Goal: Task Accomplishment & Management: Complete application form

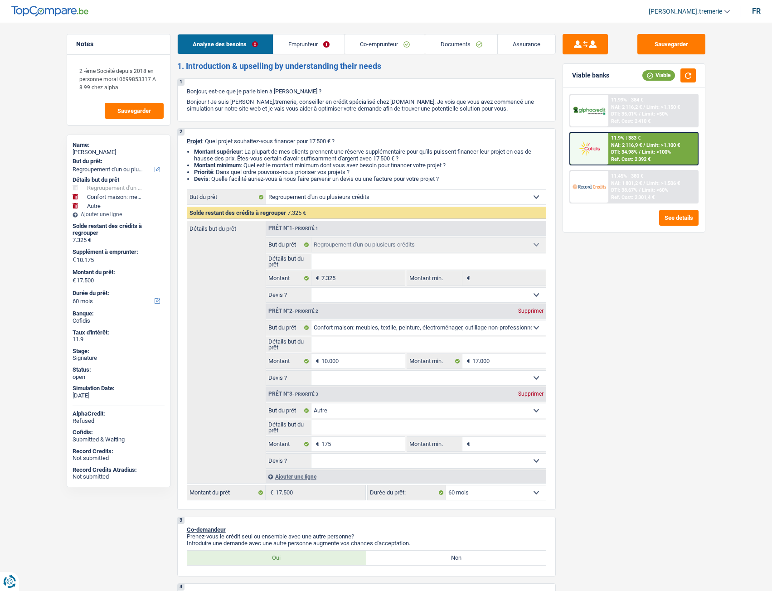
select select "refinancing"
select select "household"
select select "other"
select select "60"
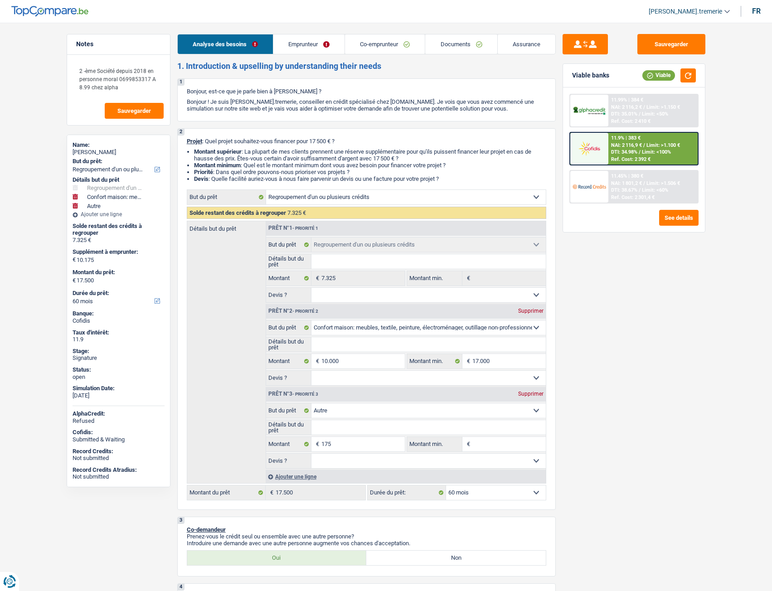
select select "refinancing"
select select "household"
select select "other"
select select "60"
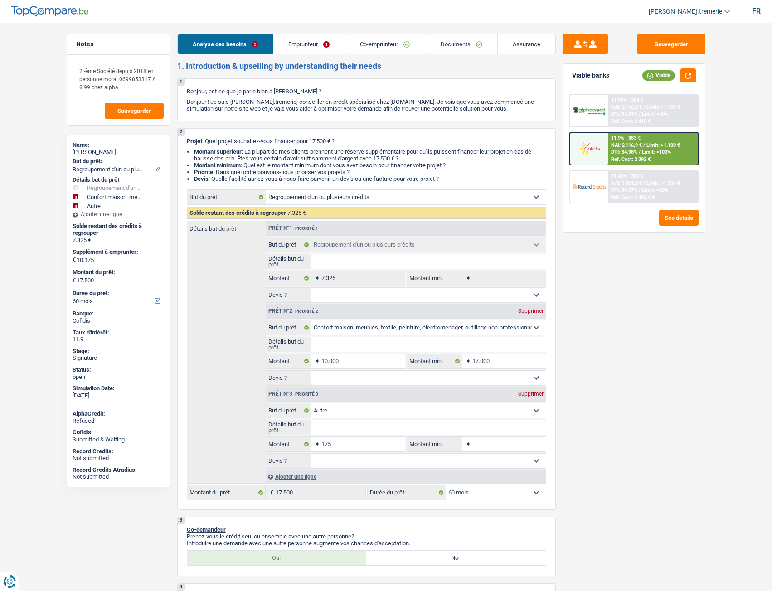
select select "independent"
select select "invalid"
select select "netSalary"
select select "disabilityPension"
select select "rents"
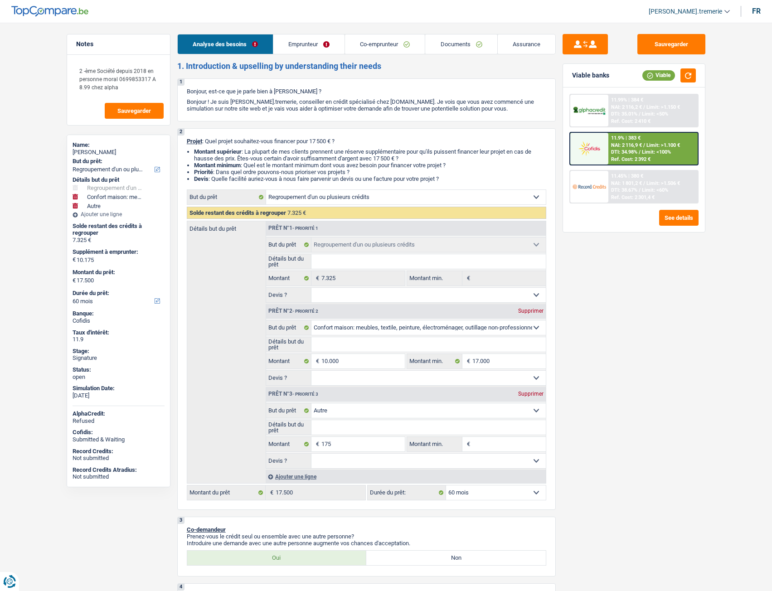
select select "personalLoan"
select select "other"
select select "30"
select select "refinancing"
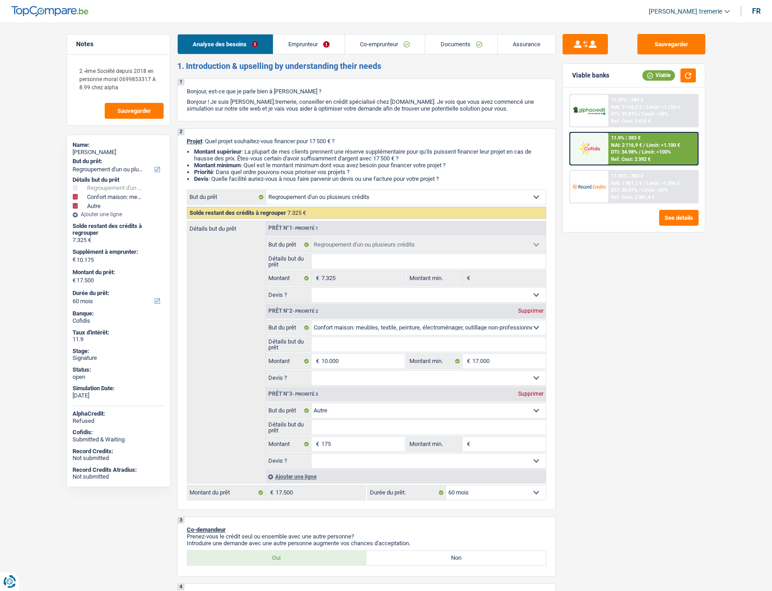
select select "household"
select select "other"
select select "60"
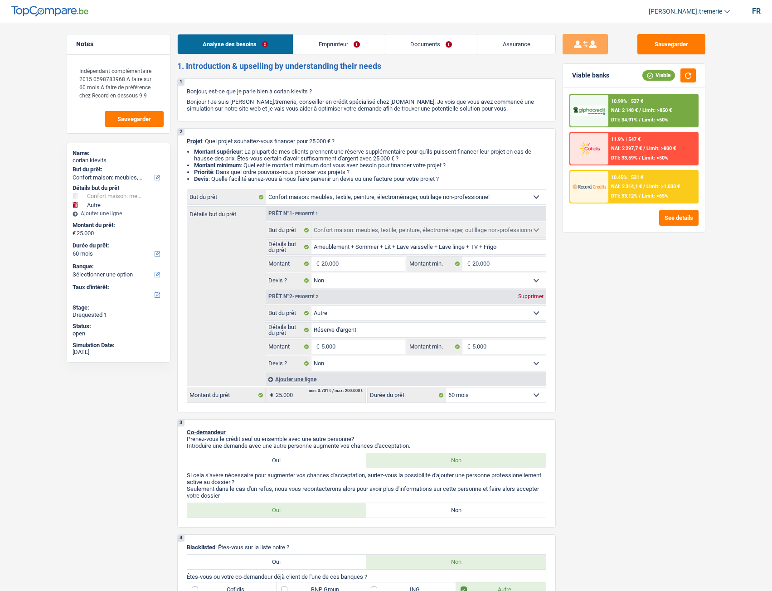
select select "household"
select select "other"
select select "60"
select select "household"
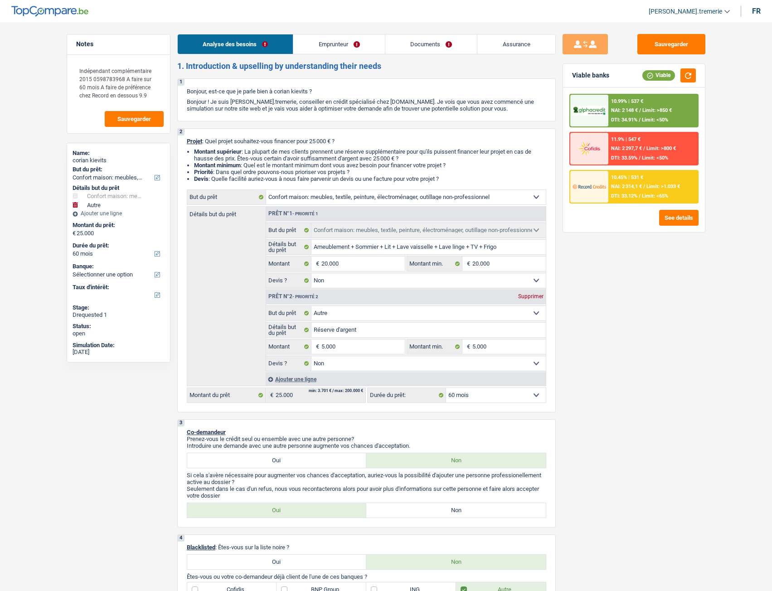
select select "household"
select select "false"
select select "other"
select select "false"
select select "60"
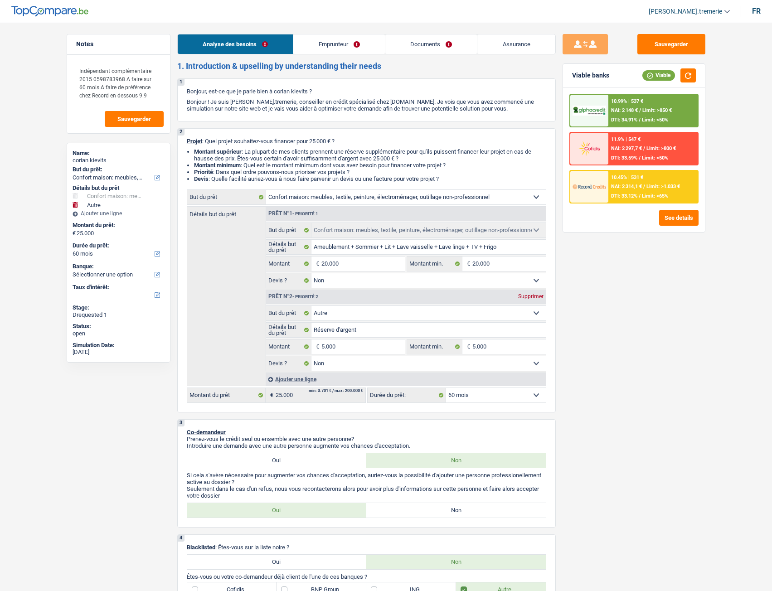
select select "privateEmployee"
select select "netSalary"
select select "parttimeSelfemployed"
select select "mealVouchers"
select select "rents"
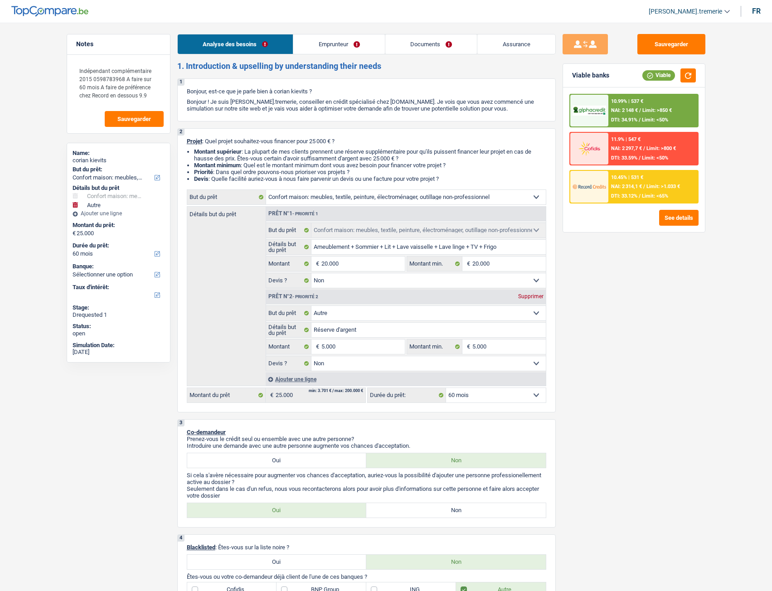
select select "household"
select select "false"
select select "other"
select select "false"
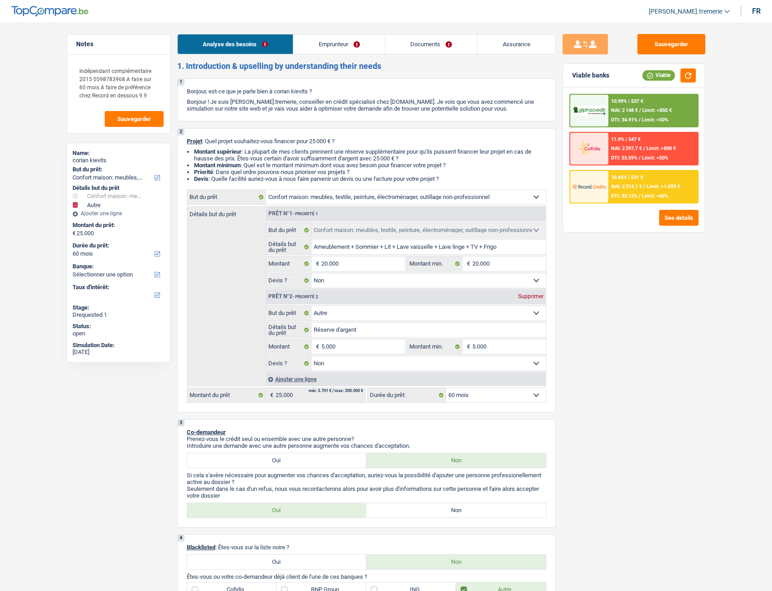
select select "60"
click at [682, 222] on button "See details" at bounding box center [678, 218] width 39 height 16
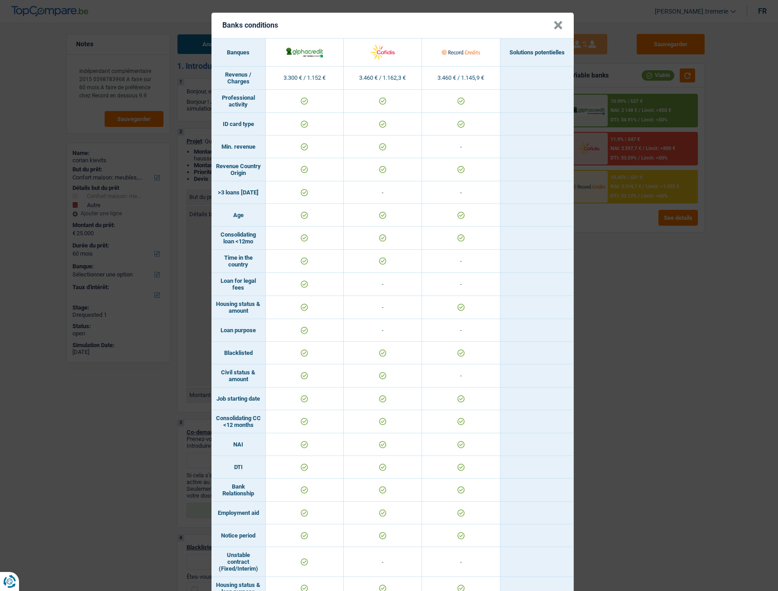
click at [556, 28] on button "×" at bounding box center [559, 25] width 10 height 9
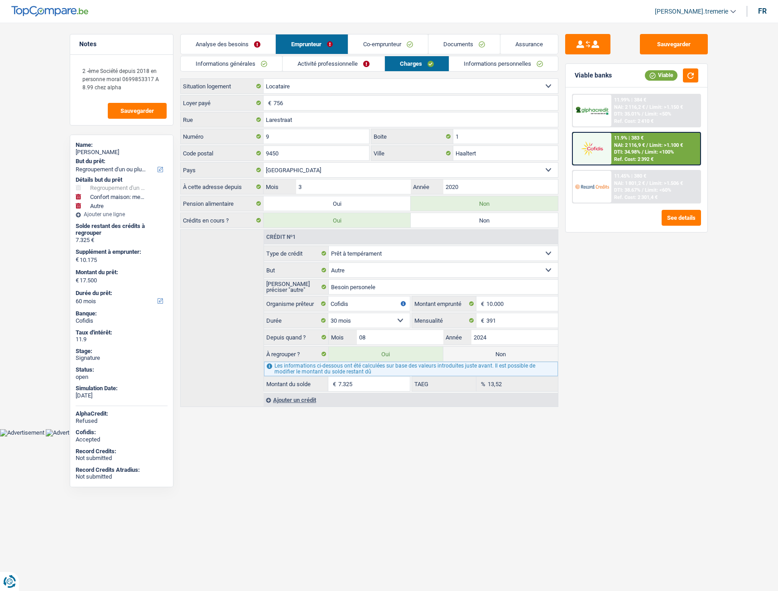
select select "refinancing"
select select "household"
select select "other"
select select "60"
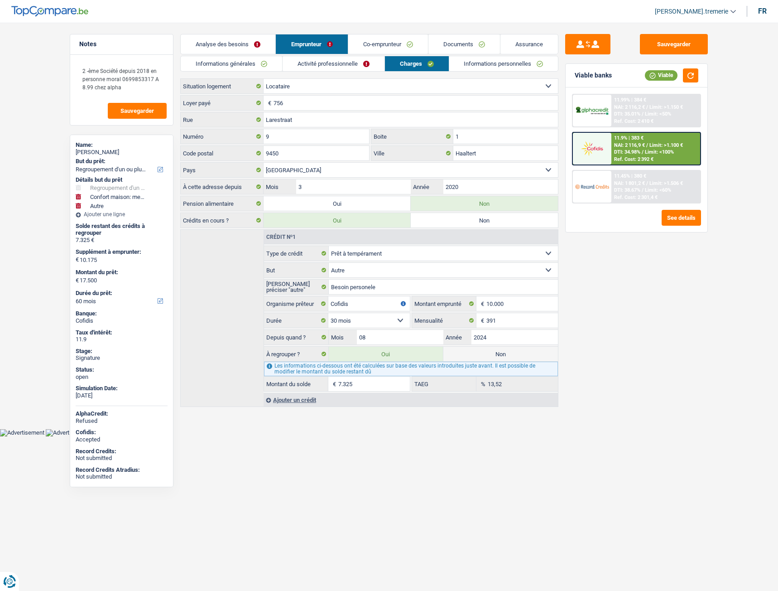
select select "rents"
select select "BE"
select select "personalLoan"
select select "other"
select select "30"
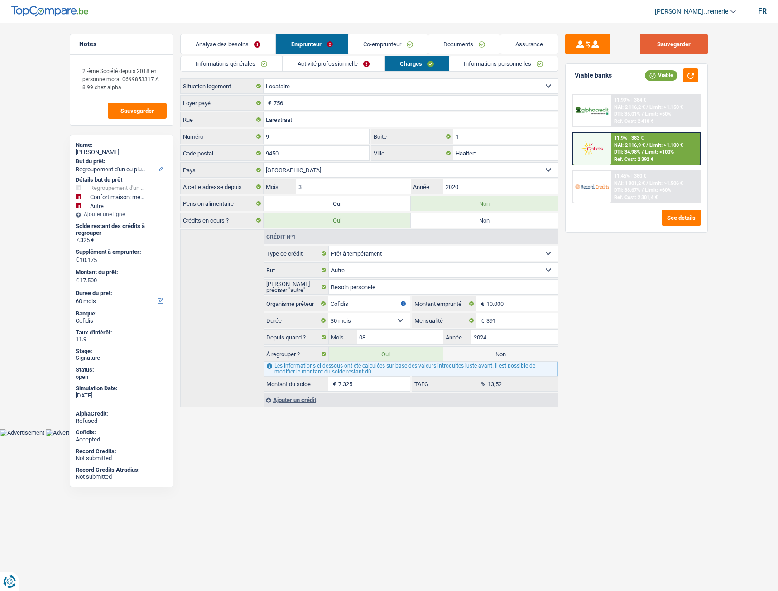
click at [677, 45] on button "Sauvegarder" at bounding box center [674, 44] width 68 height 20
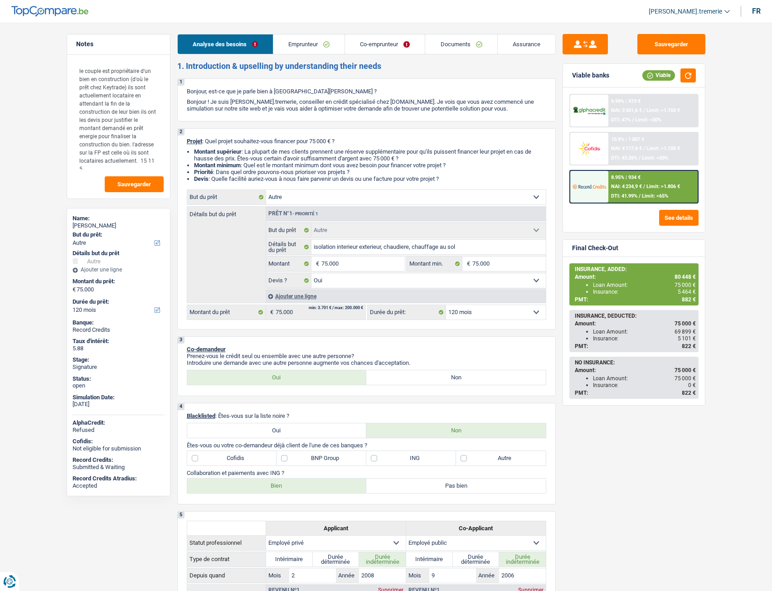
select select "other"
select select "120"
click at [452, 46] on link "Documents" at bounding box center [461, 43] width 72 height 19
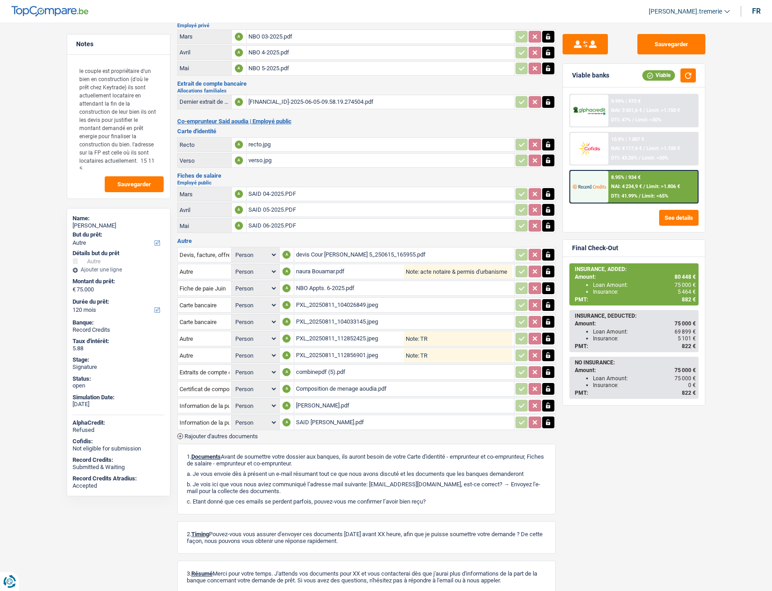
scroll to position [154, 0]
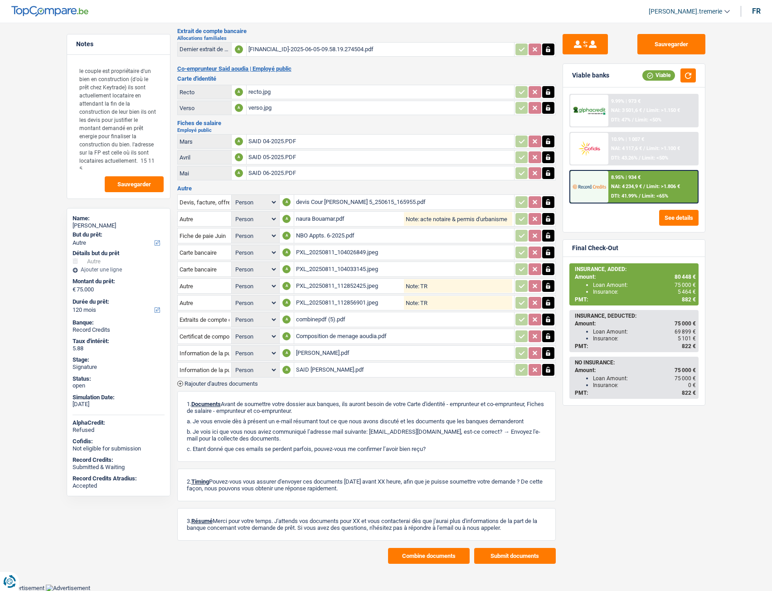
click at [402, 555] on button "Combine documents" at bounding box center [429, 556] width 82 height 16
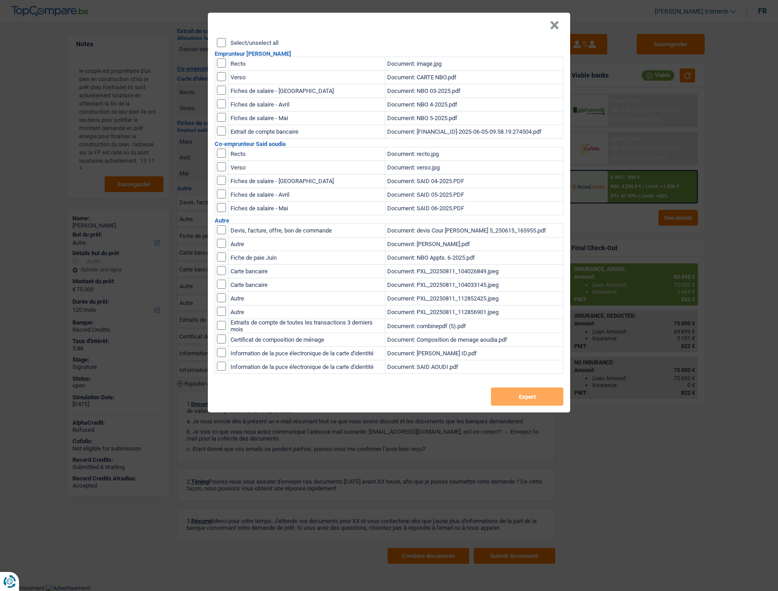
click at [221, 62] on input "checkbox" at bounding box center [221, 62] width 9 height 9
checkbox input "true"
click at [221, 68] on input "checkbox" at bounding box center [221, 62] width 9 height 9
checkbox input "true"
click at [220, 95] on input "checkbox" at bounding box center [221, 90] width 9 height 9
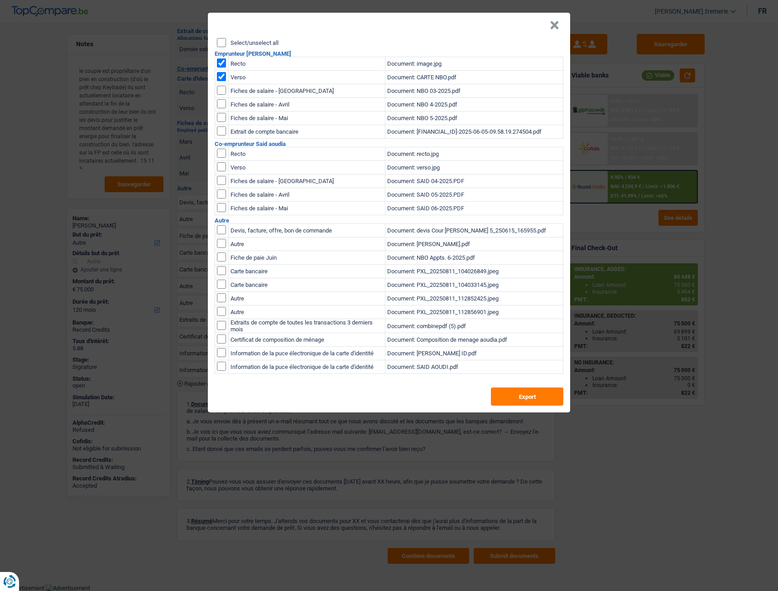
checkbox input "true"
click at [220, 95] on input "checkbox" at bounding box center [221, 90] width 9 height 9
checkbox input "true"
click at [219, 234] on input "checkbox" at bounding box center [221, 229] width 9 height 9
checkbox input "true"
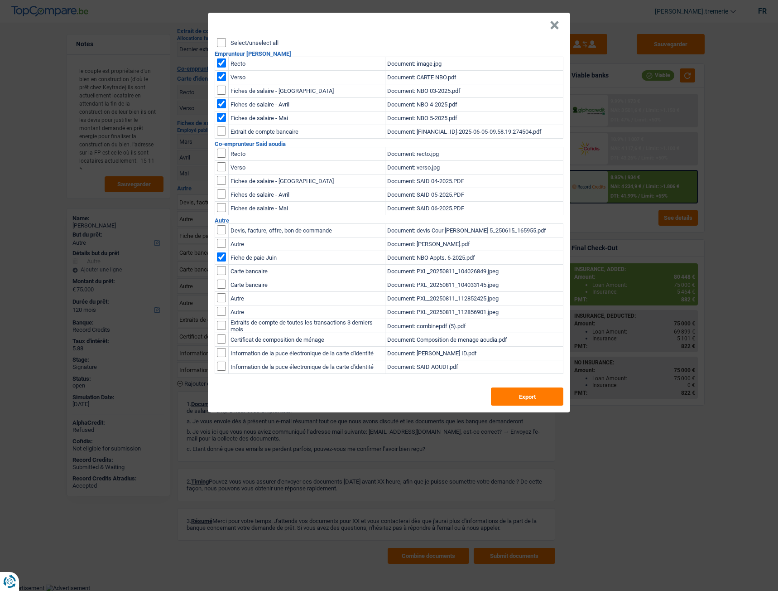
click at [219, 131] on input "checkbox" at bounding box center [221, 130] width 9 height 9
checkbox input "true"
click at [220, 152] on input "checkbox" at bounding box center [221, 153] width 9 height 9
checkbox input "true"
click at [219, 158] on input "checkbox" at bounding box center [221, 153] width 9 height 9
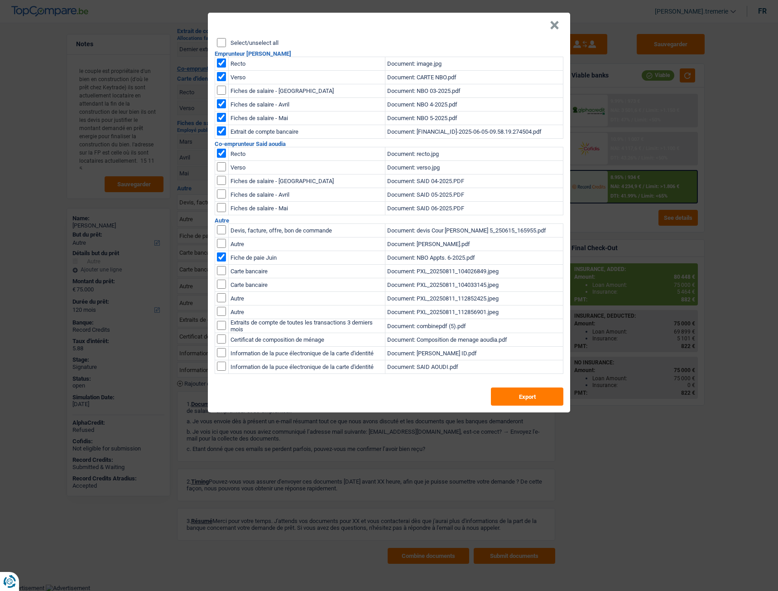
checkbox input "true"
click at [219, 180] on input "checkbox" at bounding box center [221, 180] width 9 height 9
checkbox input "true"
click at [224, 185] on input "checkbox" at bounding box center [221, 180] width 9 height 9
checkbox input "true"
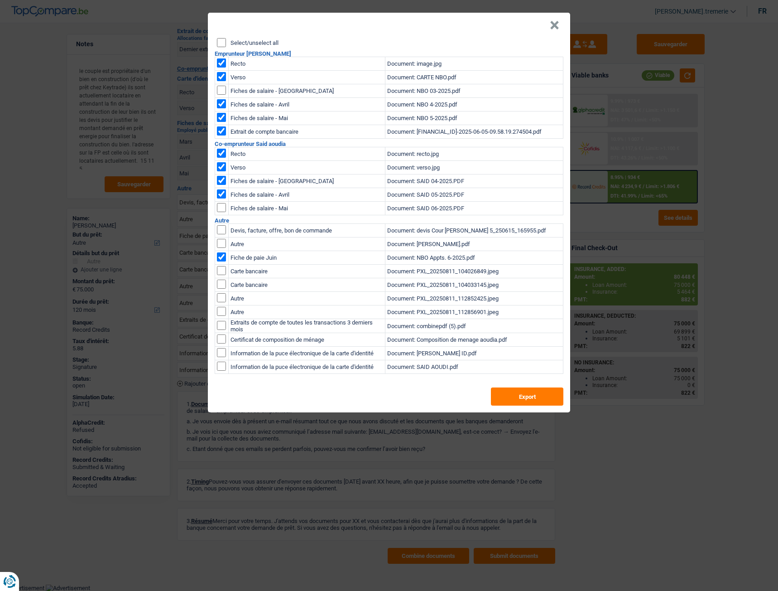
click at [222, 185] on input "checkbox" at bounding box center [221, 180] width 9 height 9
checkbox input "true"
click at [222, 234] on input "checkbox" at bounding box center [221, 229] width 9 height 9
checkbox input "true"
click at [222, 234] on input "checkbox" at bounding box center [221, 229] width 9 height 9
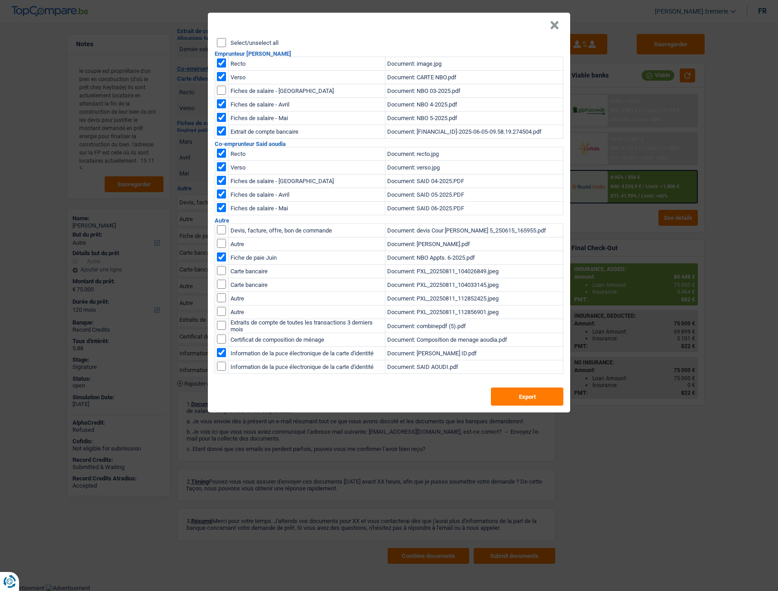
checkbox input "true"
click at [224, 234] on input "checkbox" at bounding box center [221, 229] width 9 height 9
checkbox input "true"
drag, startPoint x: 444, startPoint y: 24, endPoint x: 423, endPoint y: 24, distance: 21.3
click at [423, 24] on header "×" at bounding box center [389, 25] width 363 height 25
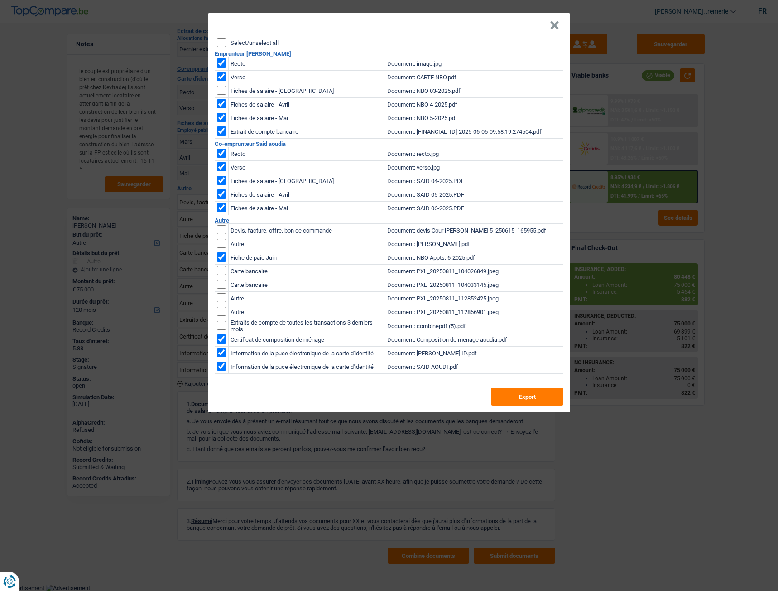
click at [222, 228] on input "checkbox" at bounding box center [221, 229] width 9 height 9
checkbox input "true"
click at [222, 234] on input "checkbox" at bounding box center [221, 229] width 9 height 9
checkbox input "true"
click at [221, 234] on input "checkbox" at bounding box center [221, 229] width 9 height 9
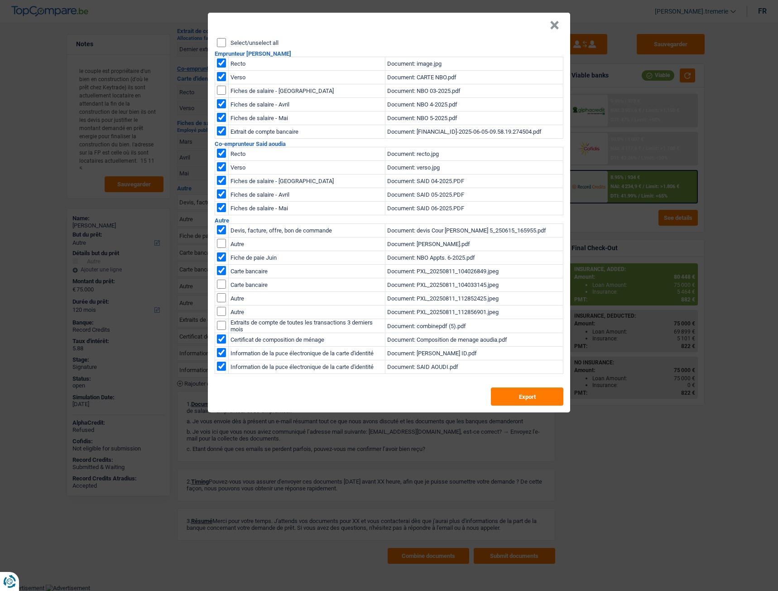
checkbox input "true"
click at [222, 234] on input "checkbox" at bounding box center [221, 229] width 9 height 9
checkbox input "true"
click at [222, 316] on td at bounding box center [222, 312] width 14 height 14
click at [223, 234] on input "checkbox" at bounding box center [221, 229] width 9 height 9
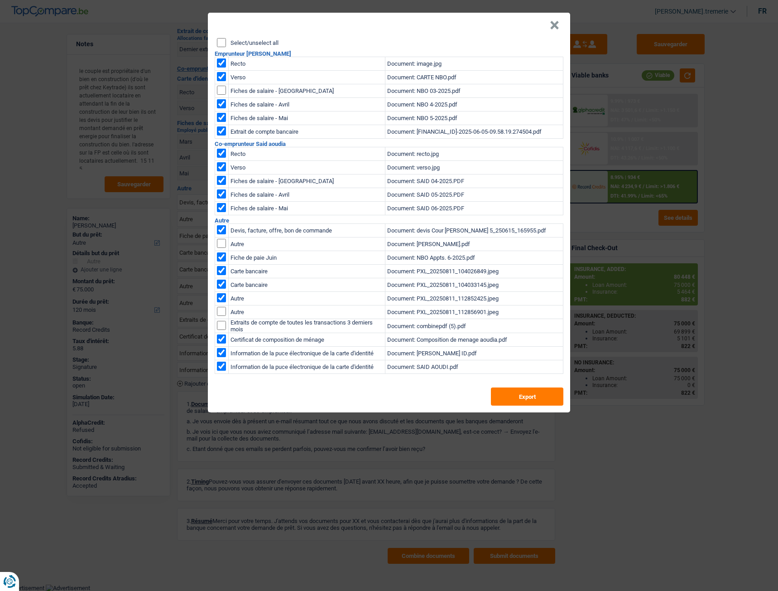
checkbox input "true"
click at [221, 234] on input "checkbox" at bounding box center [221, 229] width 9 height 9
checkbox input "true"
click at [522, 395] on button "Export" at bounding box center [527, 396] width 73 height 18
click at [551, 23] on button "×" at bounding box center [555, 25] width 10 height 9
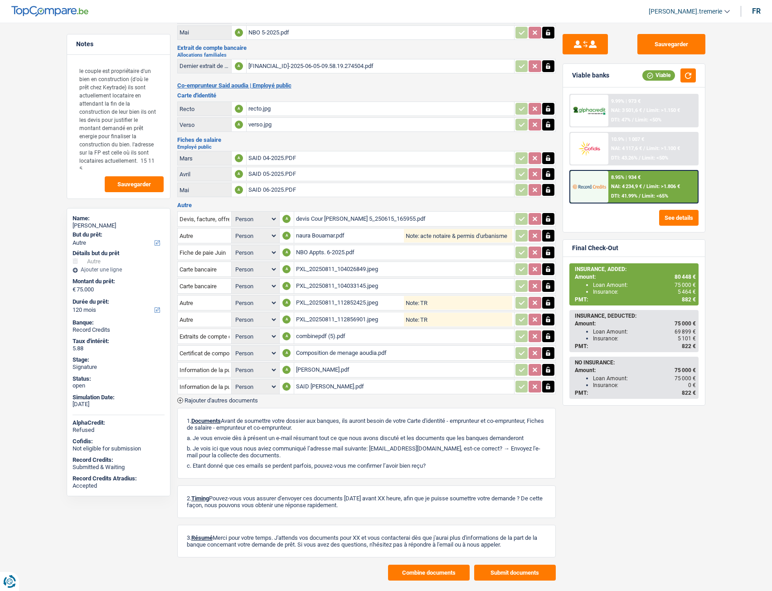
scroll to position [0, 0]
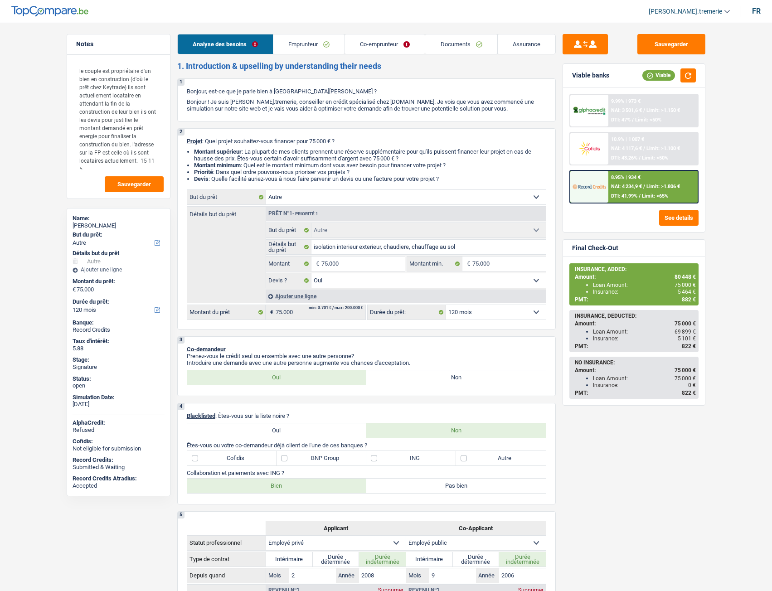
select select "other"
select select "120"
select select "other"
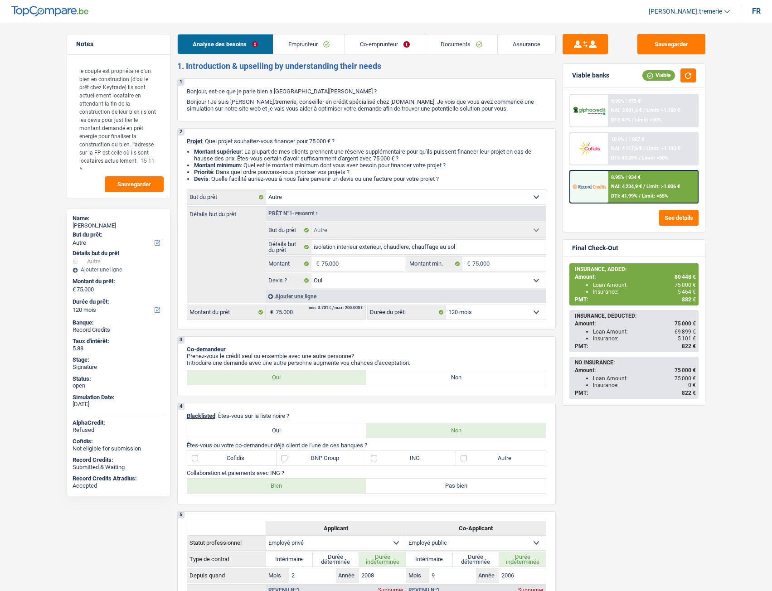
select select "yes"
select select "120"
select select "privateEmployee"
select select "publicEmployee"
select select "familyAllowances"
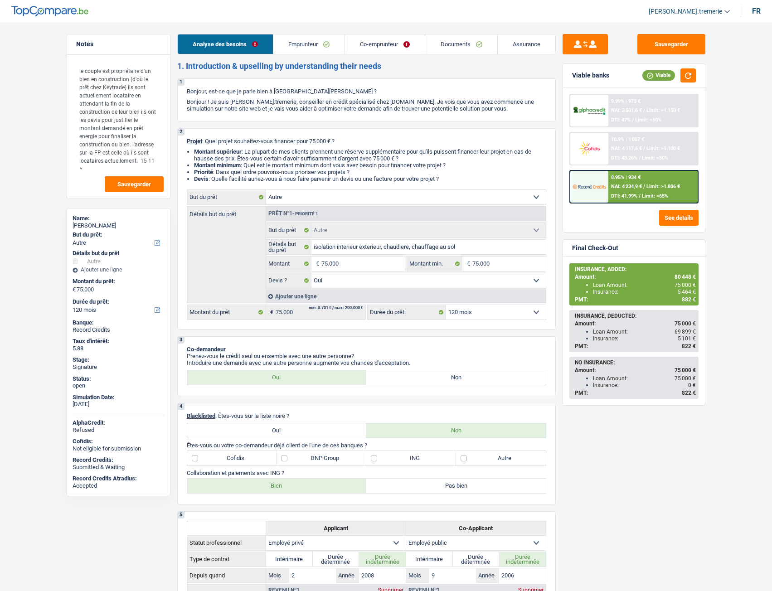
select select "netSalary"
select select "mealVouchers"
select select "netSalary"
select select "mealVouchers"
select select "rents"
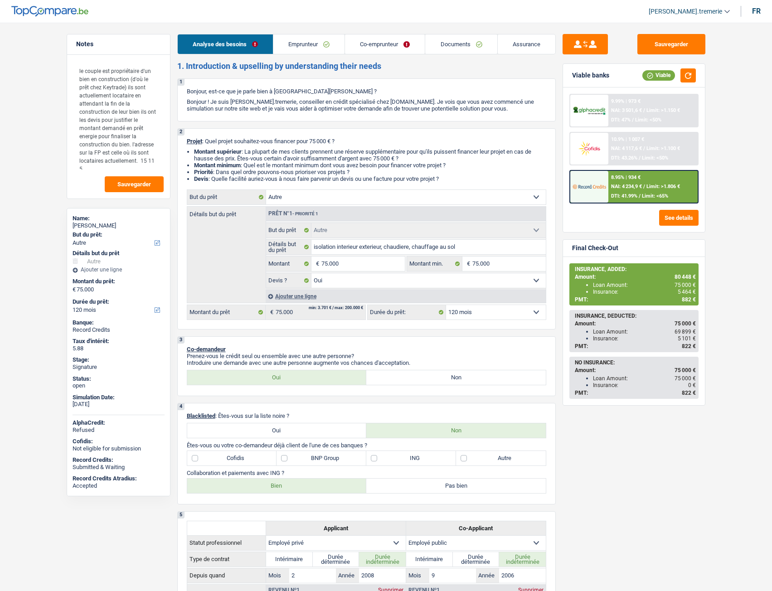
select select "mortgage"
select select "144"
select select "cardOrCredit"
select select "other"
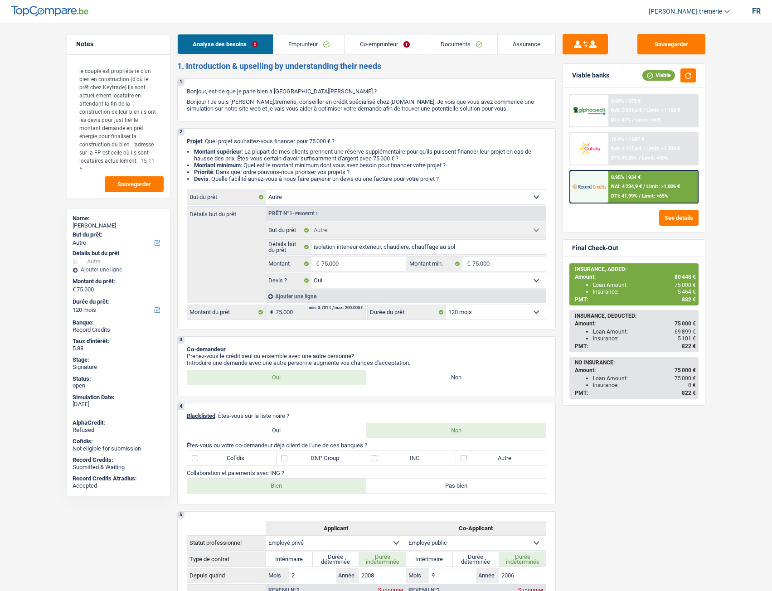
select select "yes"
select select "120"
click at [469, 41] on link "Documents" at bounding box center [461, 43] width 72 height 19
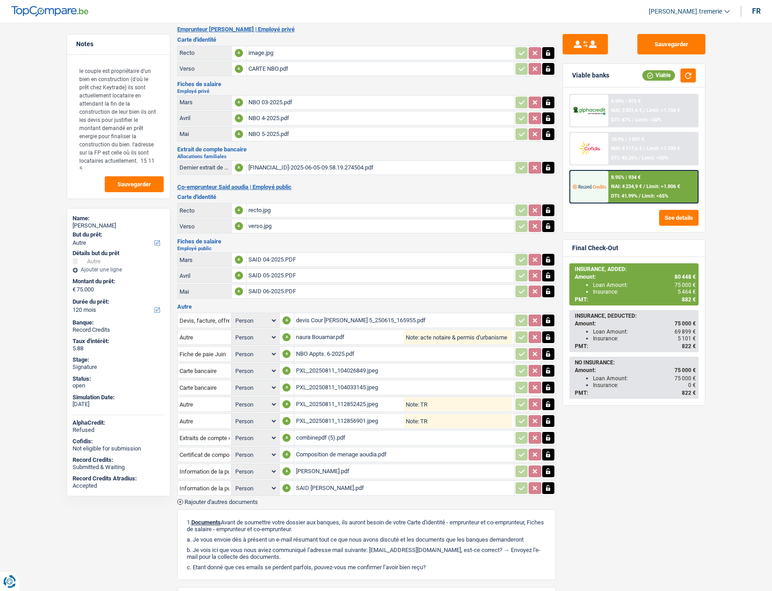
scroll to position [36, 0]
click at [673, 40] on button "Sauvegarder" at bounding box center [671, 44] width 68 height 20
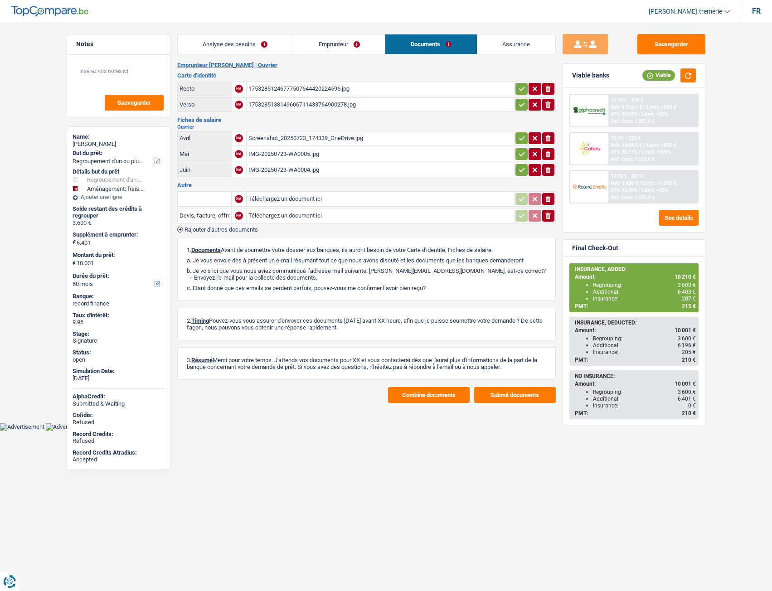
select select "refinancing"
select select "movingOrInstallation"
select select "60"
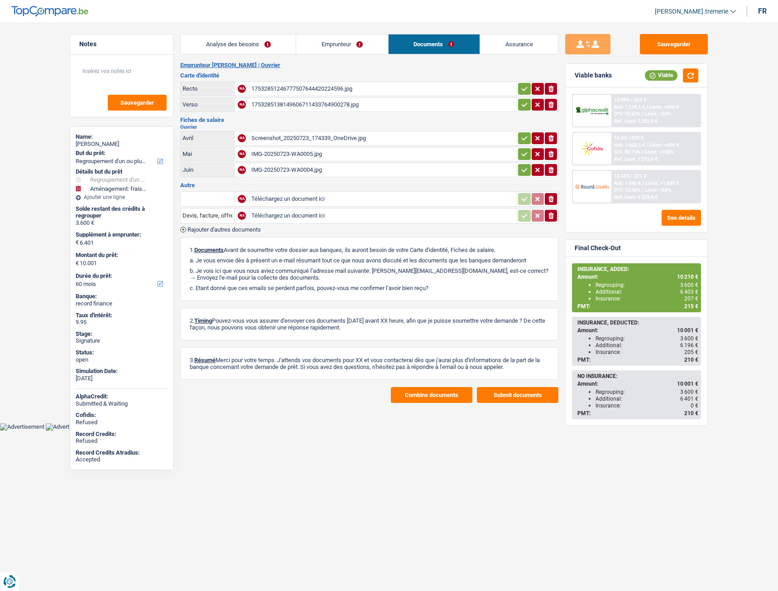
click at [290, 199] on input "Téléchargez un document ici" at bounding box center [383, 199] width 264 height 14
type input "C:\fakepath\JULI JOAO.pdf"
click at [215, 198] on input "text" at bounding box center [208, 199] width 50 height 15
click at [223, 237] on li "Fiche de paie Juillet" at bounding box center [240, 239] width 110 height 11
type input "Fiche de paie Juillet"
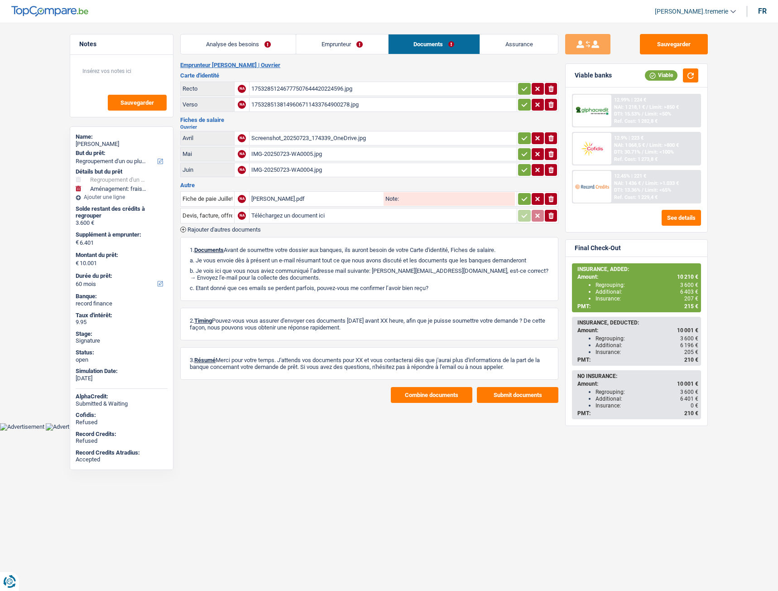
click at [419, 392] on button "Combine documents" at bounding box center [432, 395] width 82 height 16
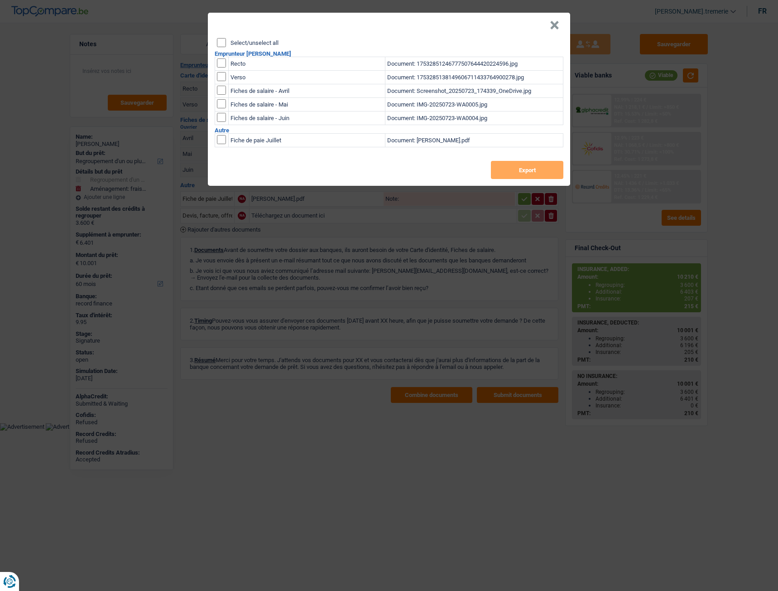
click at [219, 91] on input "checkbox" at bounding box center [221, 90] width 9 height 9
checkbox input "true"
click at [220, 95] on input "checkbox" at bounding box center [221, 90] width 9 height 9
checkbox input "true"
click at [220, 95] on input "checkbox" at bounding box center [221, 90] width 9 height 9
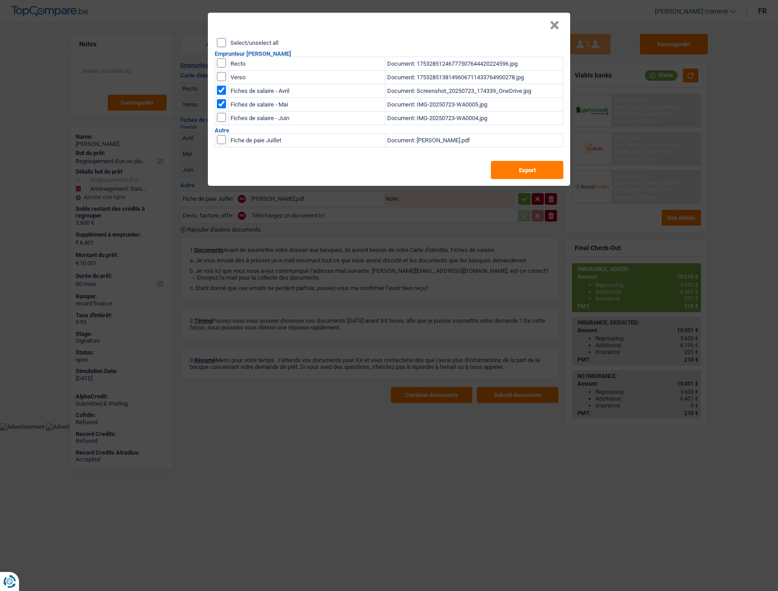
checkbox input "true"
click at [219, 139] on input "checkbox" at bounding box center [221, 139] width 9 height 9
checkbox input "true"
click at [542, 165] on button "Export" at bounding box center [527, 170] width 73 height 18
click at [557, 21] on button "×" at bounding box center [555, 25] width 10 height 9
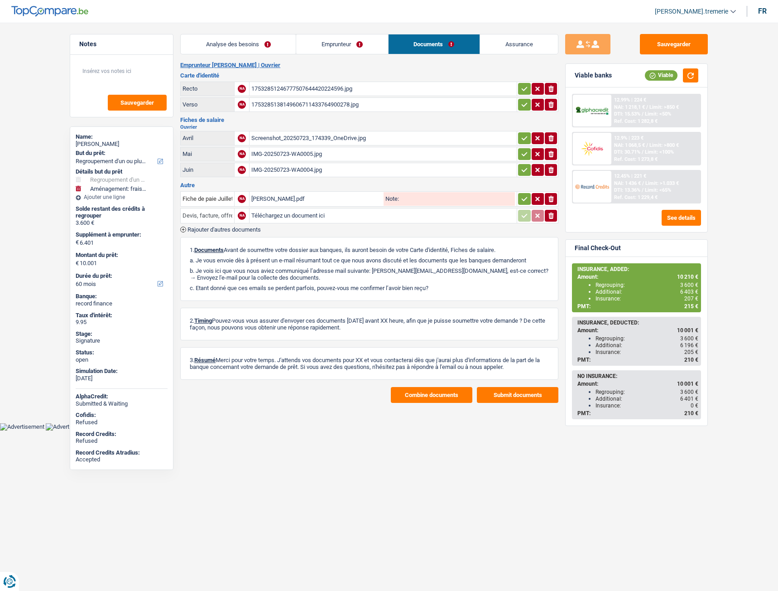
click at [213, 217] on input "Devis, facture, offre, bon de commande" at bounding box center [208, 215] width 50 height 15
drag, startPoint x: 240, startPoint y: 233, endPoint x: 238, endPoint y: 229, distance: 4.9
click at [238, 229] on li "Information de la puce électronique de la carte d'identité" at bounding box center [261, 233] width 152 height 11
type input "Information de la puce électronique de la carte d'identité"
click at [284, 219] on input "Téléchargez un document ici" at bounding box center [383, 216] width 264 height 14
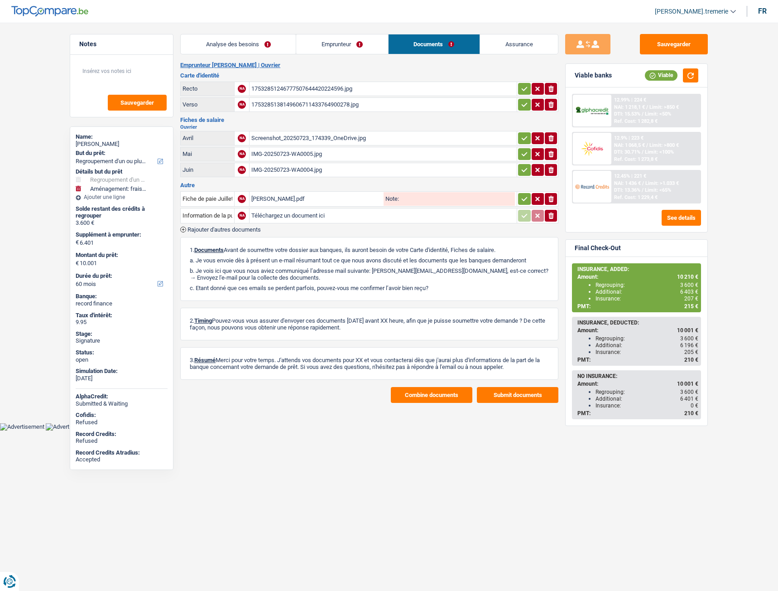
type input "C:\fakepath\MARCIA POLIDO.pdf"
click at [288, 217] on div "MARCIA POLIDO.pdf" at bounding box center [383, 216] width 264 height 14
click at [520, 140] on button "button" at bounding box center [524, 138] width 12 height 12
click at [523, 155] on icon "button" at bounding box center [524, 154] width 7 height 9
click at [523, 169] on icon "button" at bounding box center [524, 169] width 7 height 9
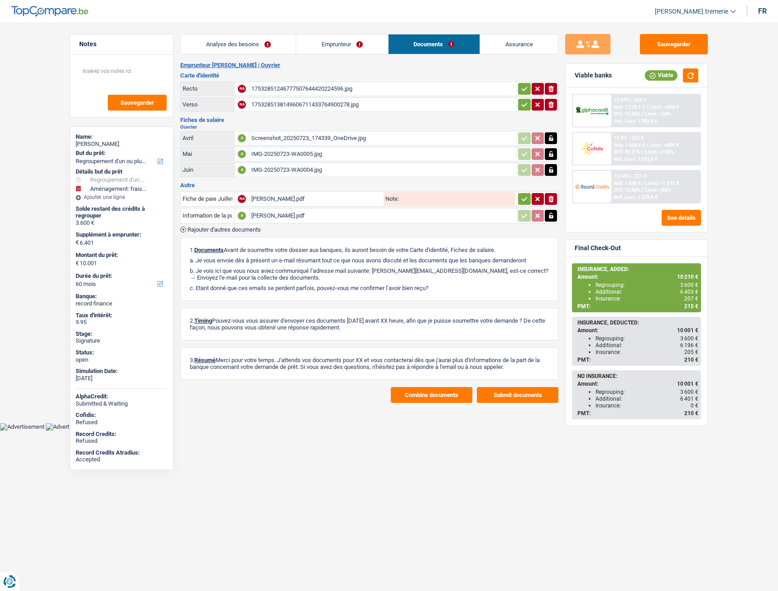
click at [521, 198] on icon "button" at bounding box center [524, 198] width 7 height 9
click at [521, 89] on icon "button" at bounding box center [524, 88] width 7 height 9
click at [523, 107] on icon "button" at bounding box center [524, 104] width 7 height 9
click at [690, 72] on button "button" at bounding box center [690, 75] width 15 height 14
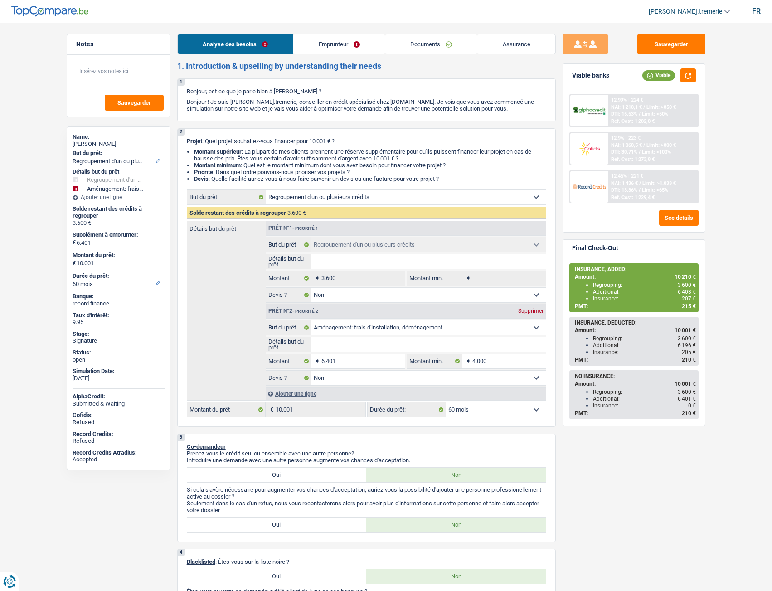
select select "refinancing"
select select "movingOrInstallation"
select select "60"
select select "refinancing"
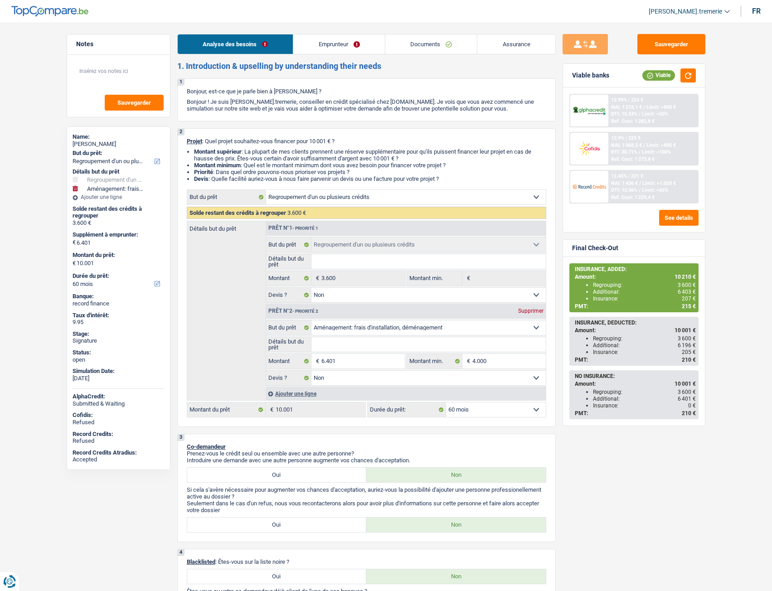
select select "refinancing"
select select "false"
select select "movingOrInstallation"
select select "false"
select select "60"
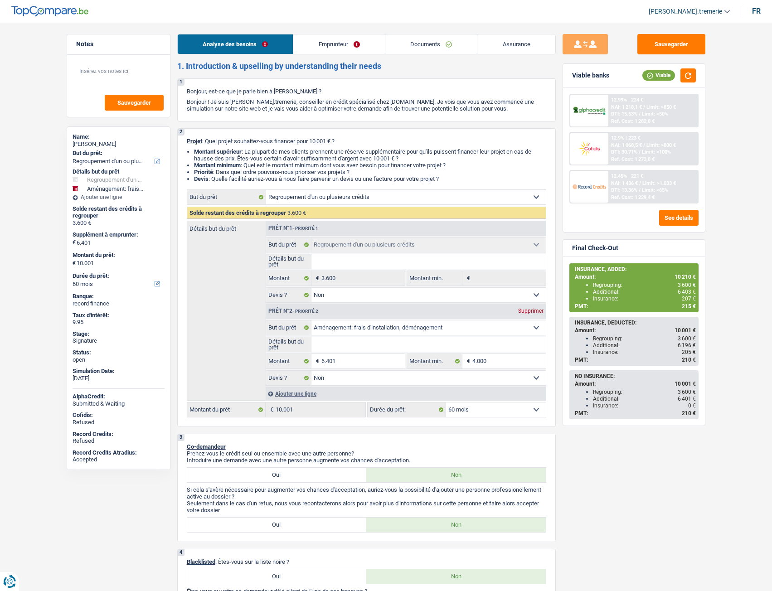
select select "worker"
select select "netSalary"
select select "mealVouchers"
select select "liveWithParents"
select select "personalLoan"
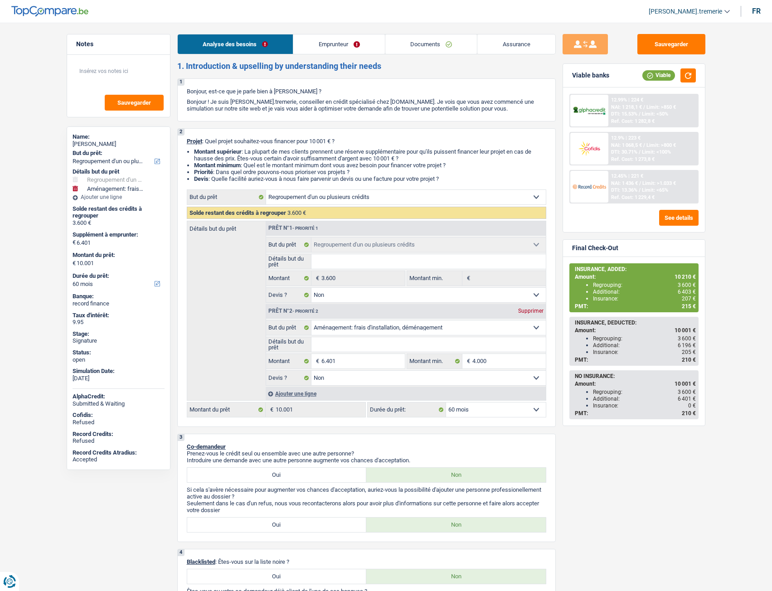
select select "homeFurnishingOrRelocation"
select select "48"
select select "refinancing"
select select "false"
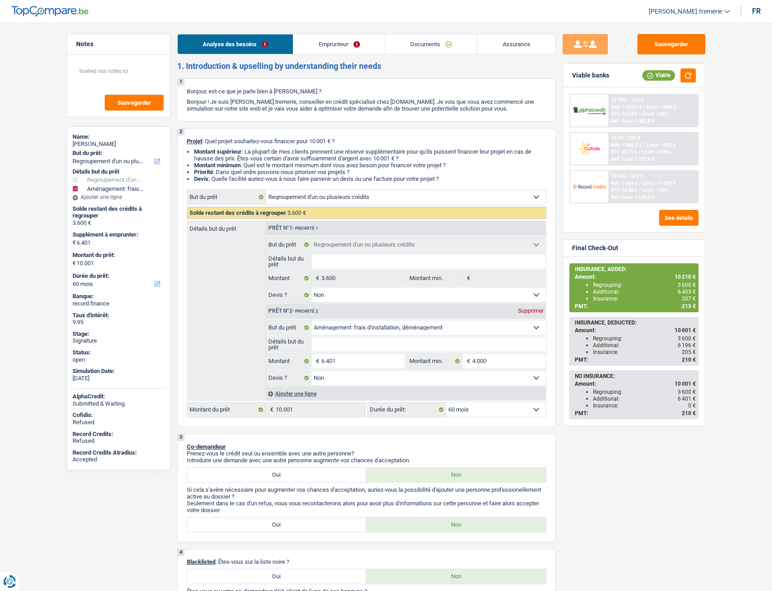
select select "movingOrInstallation"
select select "false"
select select "60"
click at [444, 45] on link "Documents" at bounding box center [431, 43] width 92 height 19
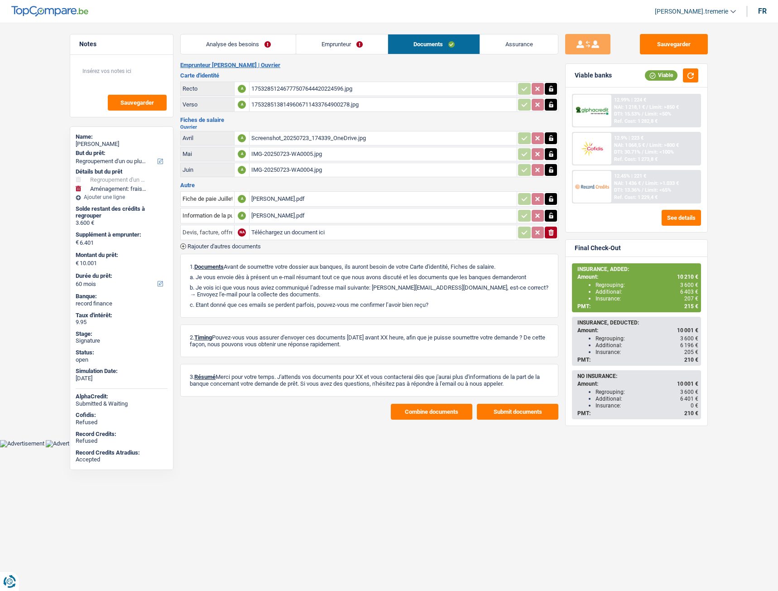
click at [212, 237] on input "Devis, facture, offre, bon de commande" at bounding box center [208, 232] width 50 height 15
click at [215, 261] on li "Carte bancaire" at bounding box center [261, 261] width 152 height 11
type input "Carte bancaire"
click at [281, 230] on input "Téléchargez un document ici" at bounding box center [383, 233] width 264 height 14
type input "C:\fakepath\PXL_20250811_130238908.jpeg"
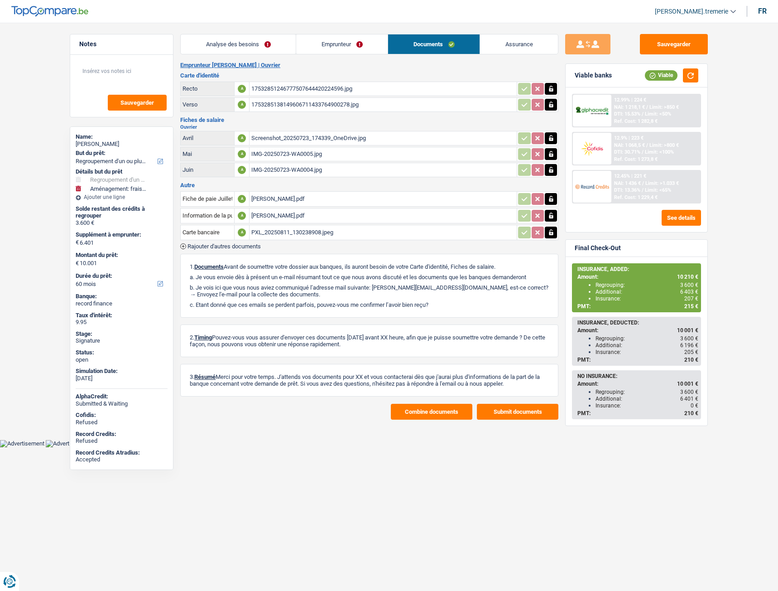
click at [208, 242] on div "Fiche de paie Juillet A JULI JOAO.pdf Information de la puce électronique de la…" at bounding box center [369, 219] width 378 height 59
click at [207, 244] on span "Rajouter d'autres documents" at bounding box center [224, 246] width 73 height 6
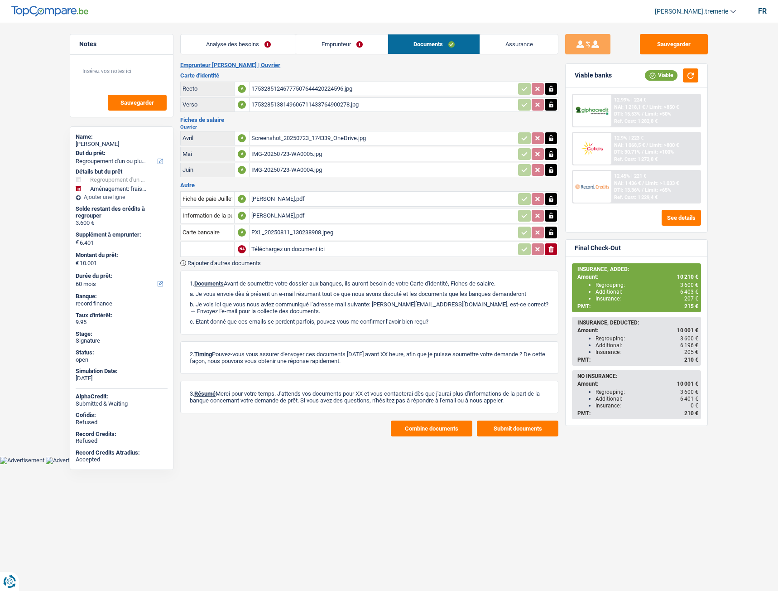
click at [202, 247] on input "text" at bounding box center [208, 249] width 50 height 15
click at [213, 271] on li "Décompte de remboursement anticipé" at bounding box center [245, 266] width 121 height 11
type input "Décompte de remboursement anticipé"
click at [289, 246] on input "Téléchargez un document ici" at bounding box center [383, 249] width 264 height 14
type input "C:\fakepath\PXL_20250811_131821663.jpeg"
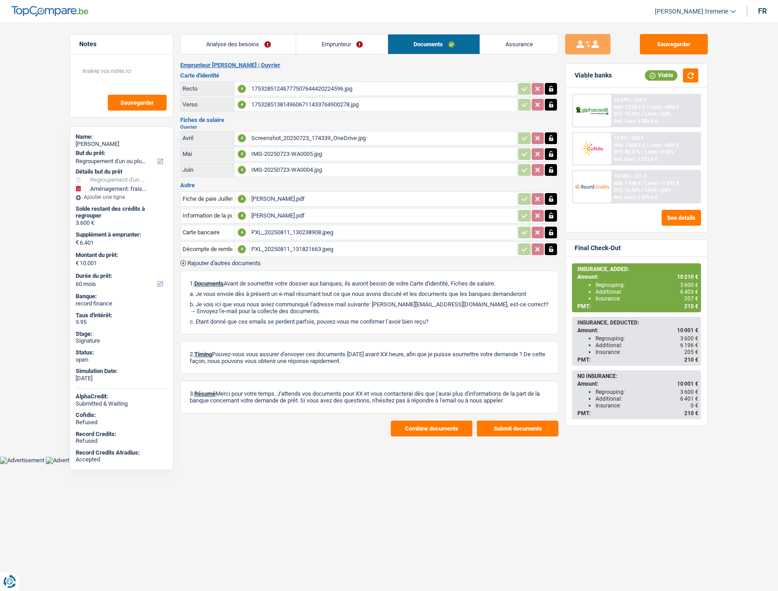
click at [208, 264] on span "Rajouter d'autres documents" at bounding box center [224, 263] width 73 height 6
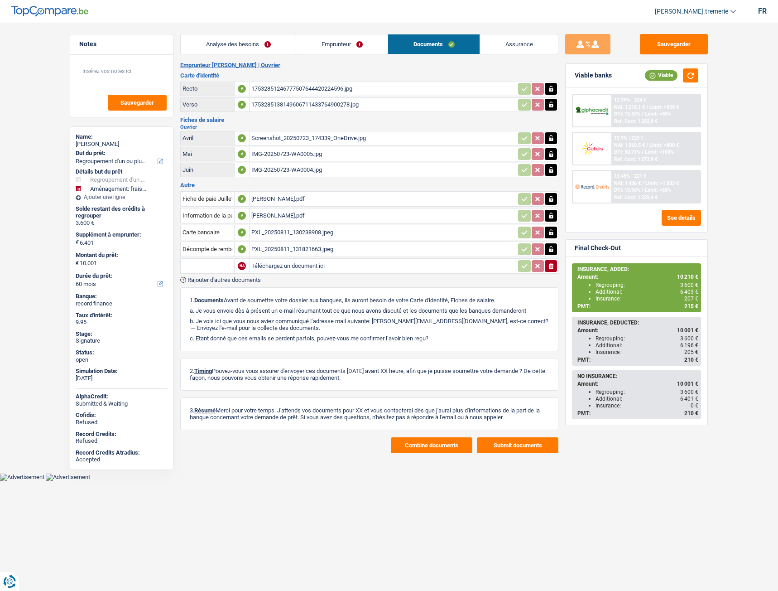
click at [208, 264] on input "text" at bounding box center [208, 266] width 50 height 15
click at [219, 284] on li "Décompte de remboursement anticipé" at bounding box center [238, 283] width 107 height 11
type input "Décompte de remboursement anticipé"
click at [287, 265] on input "Téléchargez un document ici" at bounding box center [383, 266] width 264 height 14
type input "C:\fakepath\KBC MAIL.pdf"
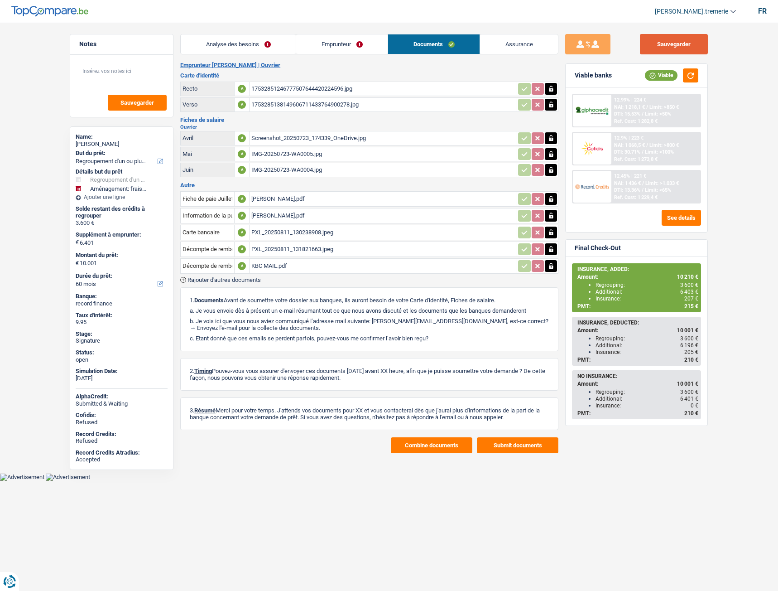
click at [678, 49] on button "Sauvegarder" at bounding box center [674, 44] width 68 height 20
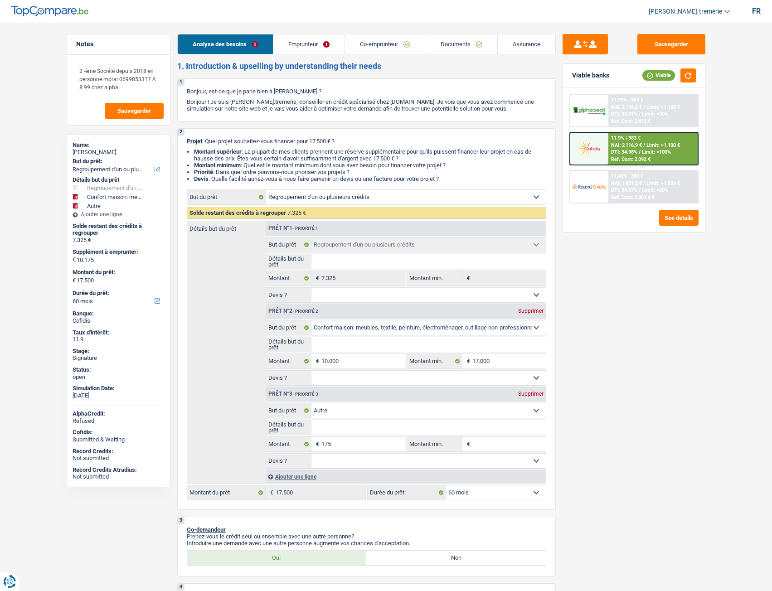
select select "refinancing"
select select "household"
select select "other"
select select "60"
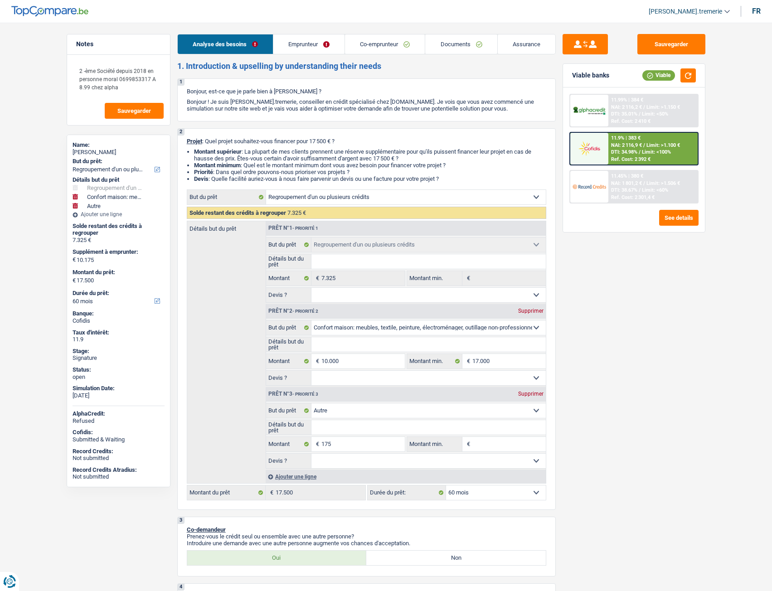
select select "refinancing"
select select "household"
select select "other"
select select "60"
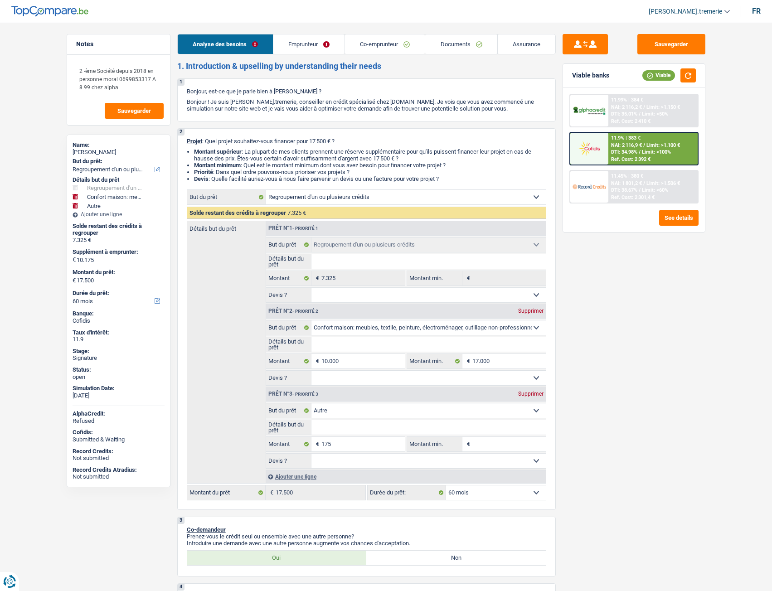
select select "independent"
select select "invalid"
select select "netSalary"
select select "disabilityPension"
select select "rents"
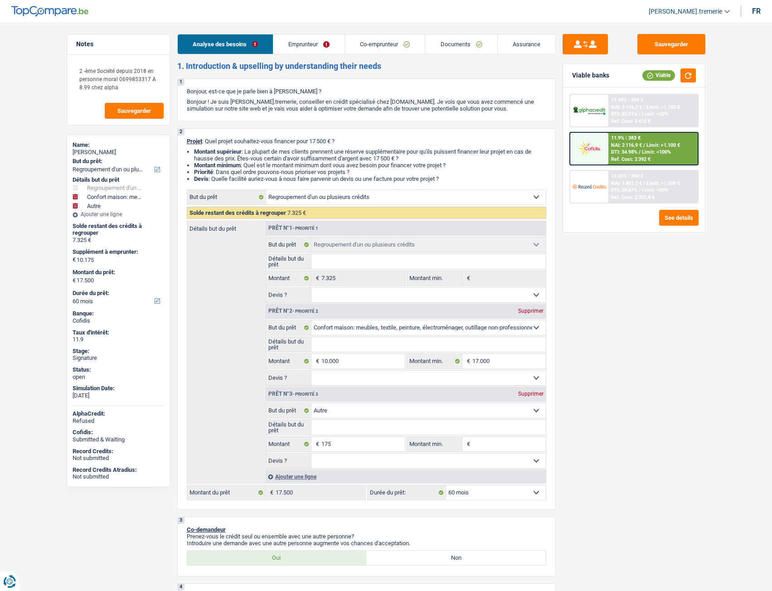
select select "personalLoan"
select select "other"
select select "30"
select select "refinancing"
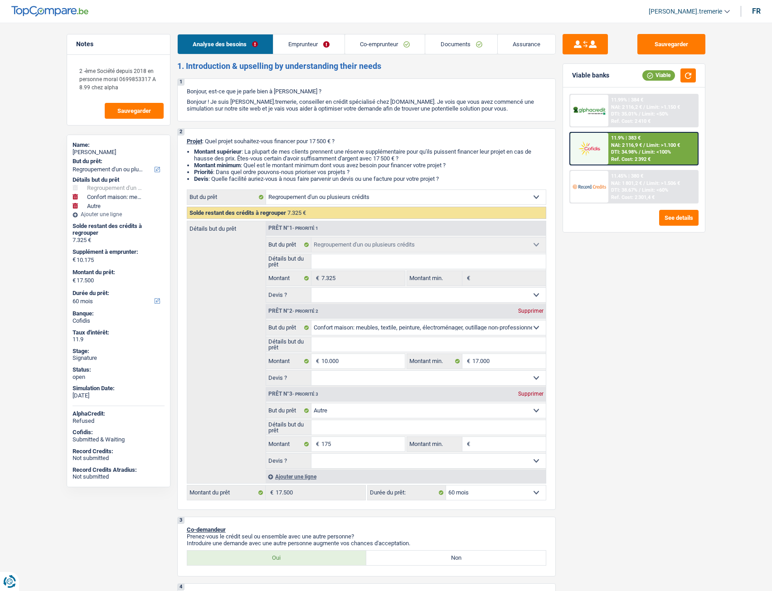
select select "household"
select select "other"
select select "60"
click at [447, 48] on link "Documents" at bounding box center [461, 43] width 72 height 19
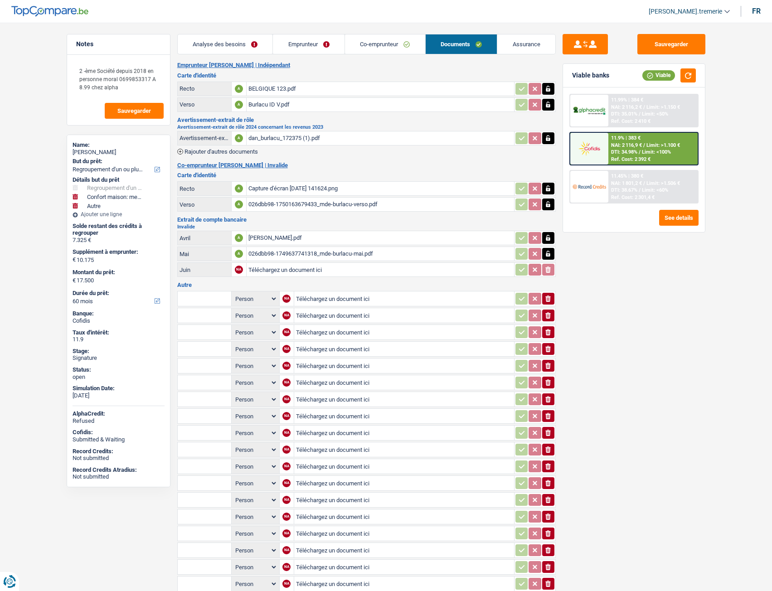
click at [544, 297] on icon "ionicons-v5-e" at bounding box center [547, 298] width 7 height 9
click at [548, 315] on icon "button" at bounding box center [547, 315] width 5 height 6
click at [546, 351] on icon "button" at bounding box center [547, 349] width 5 height 6
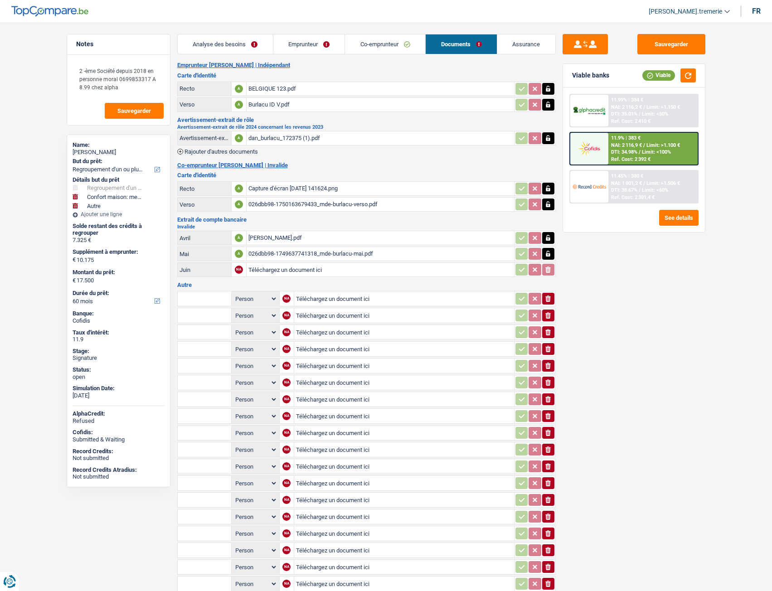
click at [552, 423] on td "ionicons-v5-e" at bounding box center [535, 415] width 42 height 15
click at [356, 296] on input "Téléchargez un document ici" at bounding box center [404, 299] width 216 height 14
type input "C:\fakepath\PXL_20250811_142737487.jpeg"
click at [307, 313] on input "Téléchargez un document ici" at bounding box center [404, 316] width 216 height 14
type input "C:\fakepath\PXL_20250811_142741897.jpeg"
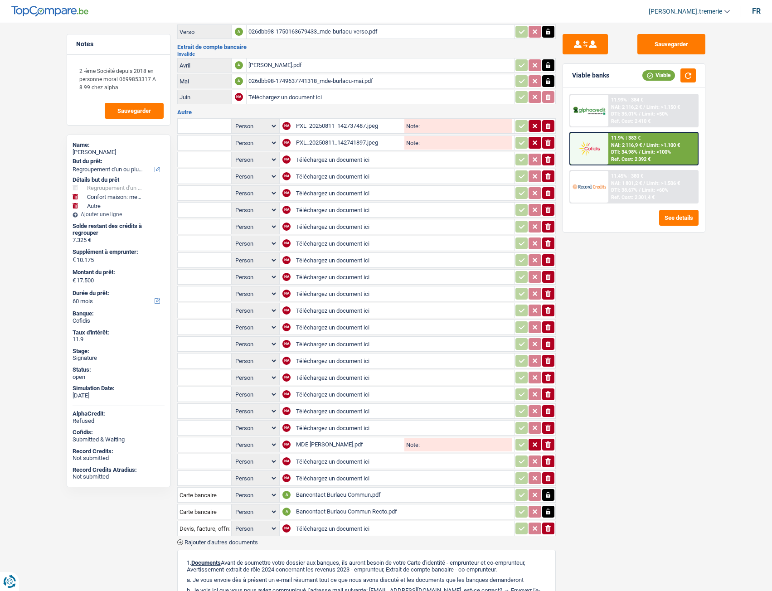
scroll to position [331, 0]
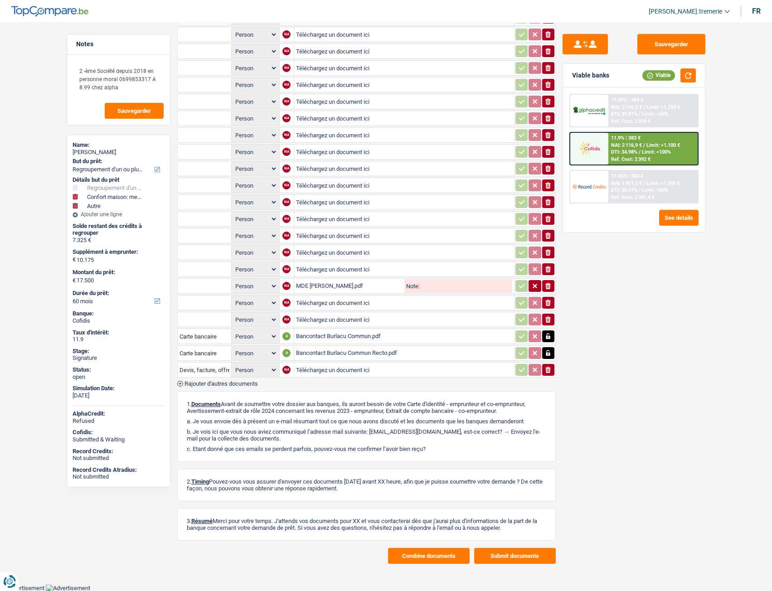
click at [407, 555] on button "Combine documents" at bounding box center [429, 556] width 82 height 16
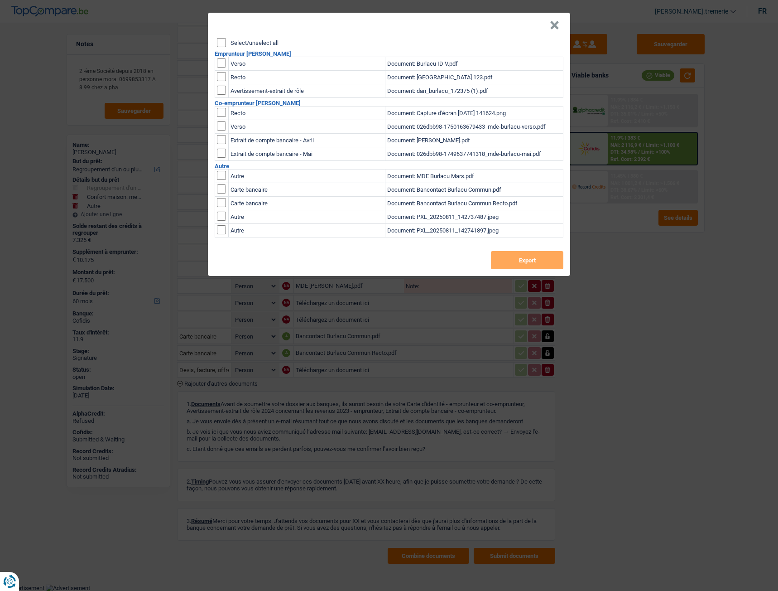
click at [220, 180] on input "checkbox" at bounding box center [221, 175] width 9 height 9
checkbox input "true"
click at [221, 180] on input "checkbox" at bounding box center [221, 175] width 9 height 9
checkbox input "true"
click at [515, 253] on button "Export" at bounding box center [527, 260] width 73 height 18
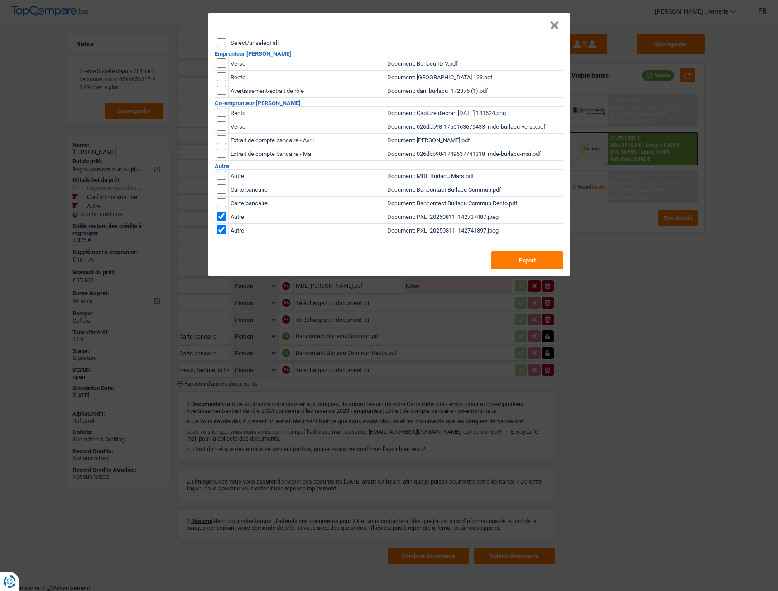
click at [551, 27] on button "×" at bounding box center [555, 25] width 10 height 9
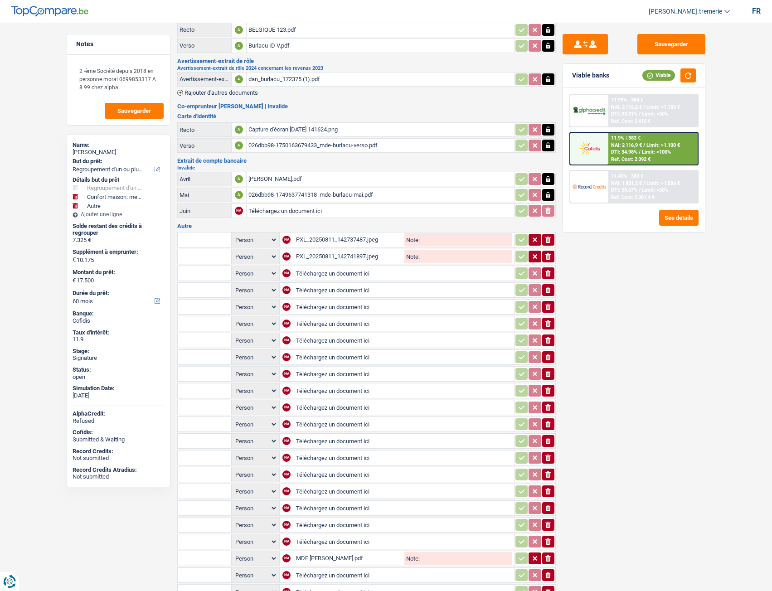
scroll to position [58, 0]
click at [545, 239] on icon "ionicons-v5-e" at bounding box center [547, 240] width 7 height 9
click at [550, 259] on icon "ionicons-v5-e" at bounding box center [547, 256] width 7 height 9
click at [344, 211] on input "Téléchargez un document ici" at bounding box center [380, 211] width 264 height 14
type input "C:\fakepath\dan_burlacu_172375 (2).pdf"
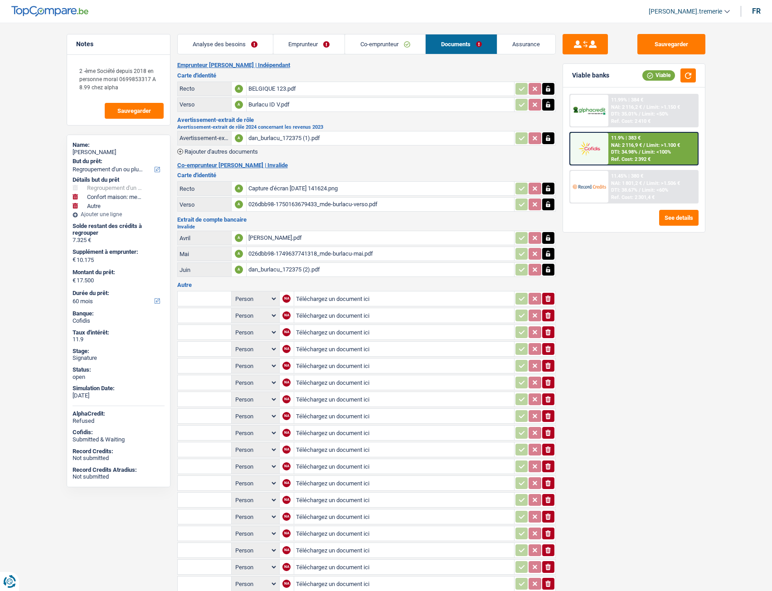
scroll to position [292, 0]
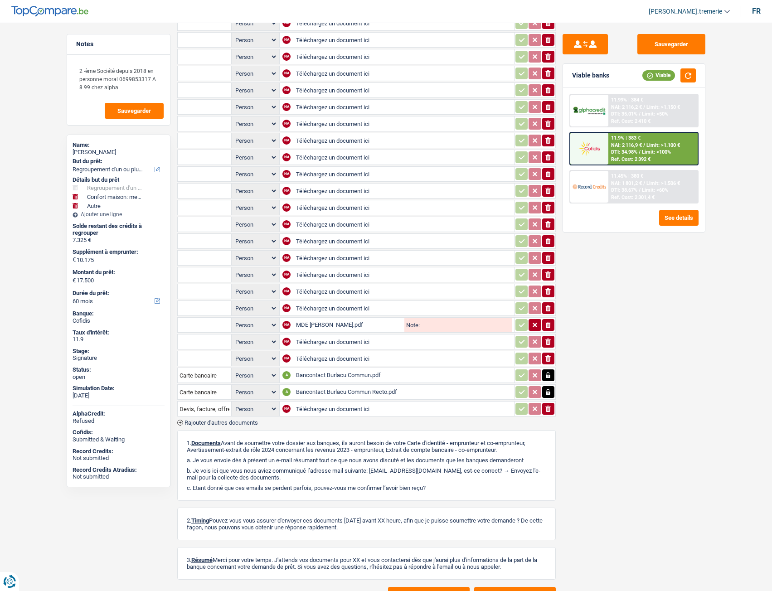
click at [338, 379] on div "Bancontact Burlacu Commun.pdf" at bounding box center [404, 375] width 216 height 14
click at [321, 392] on div "Bancontact Burlacu Commun Recto.pdf" at bounding box center [404, 392] width 216 height 14
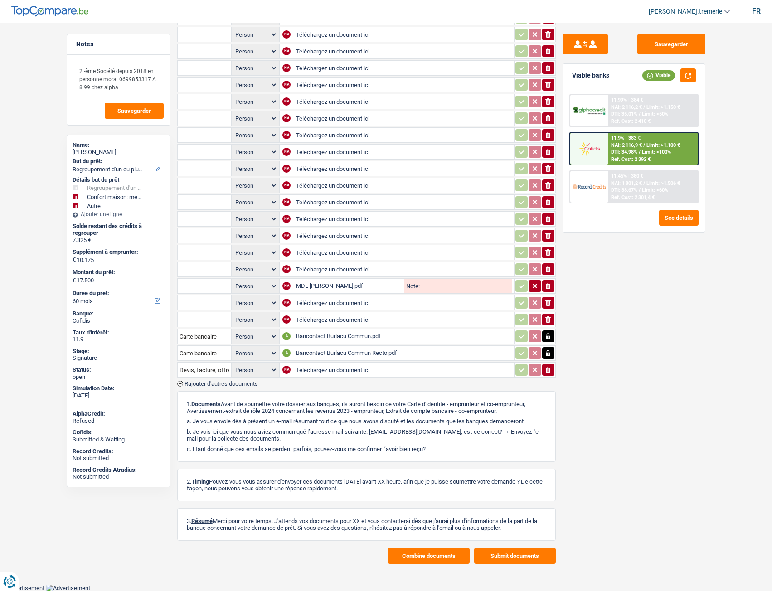
click at [493, 549] on button "Submit documents" at bounding box center [515, 556] width 82 height 16
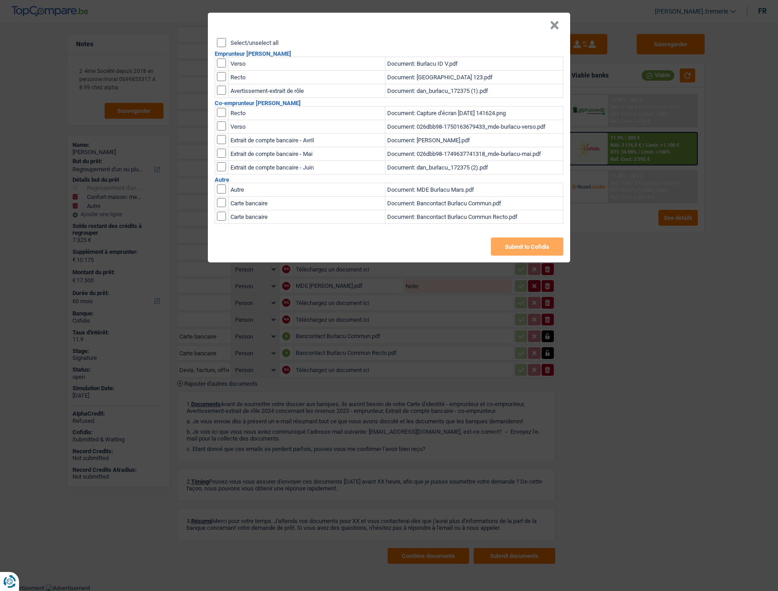
click at [556, 25] on button "×" at bounding box center [555, 25] width 10 height 9
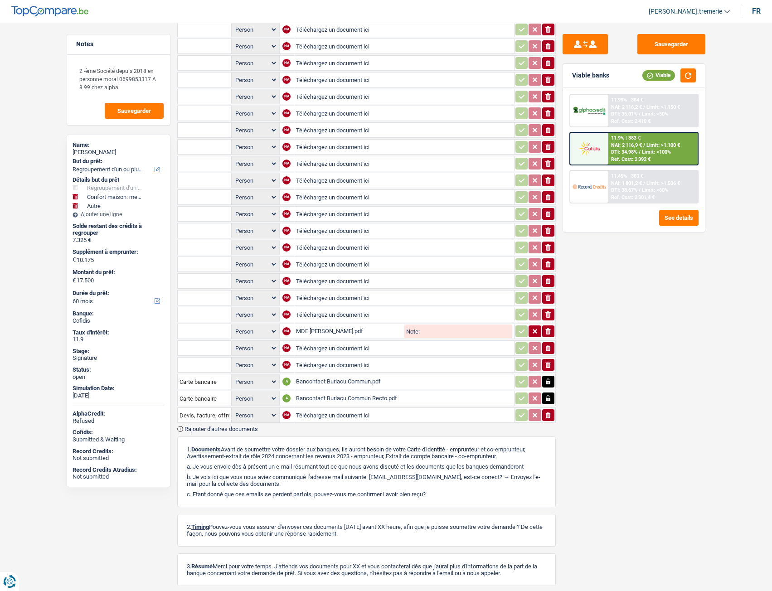
scroll to position [285, 0]
click at [331, 331] on div "MDE Burlacu Mars.pdf" at bounding box center [349, 332] width 107 height 14
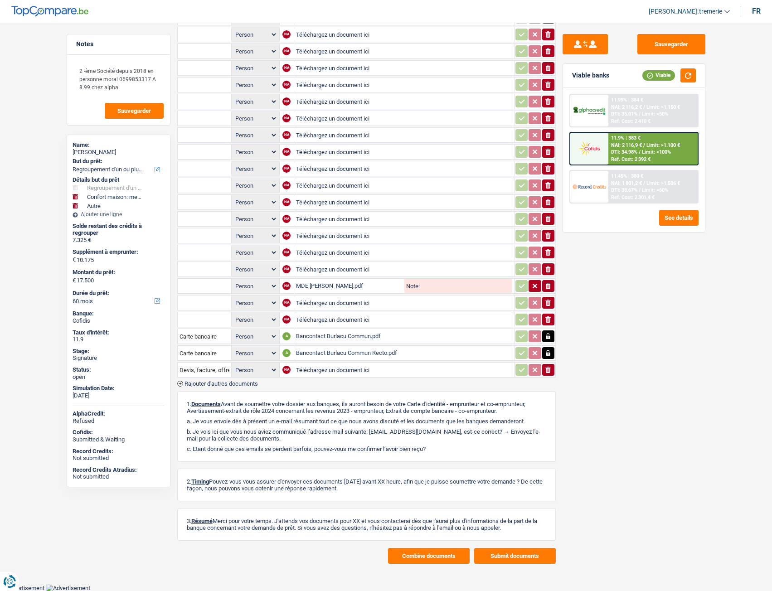
click at [507, 554] on button "Submit documents" at bounding box center [515, 556] width 82 height 16
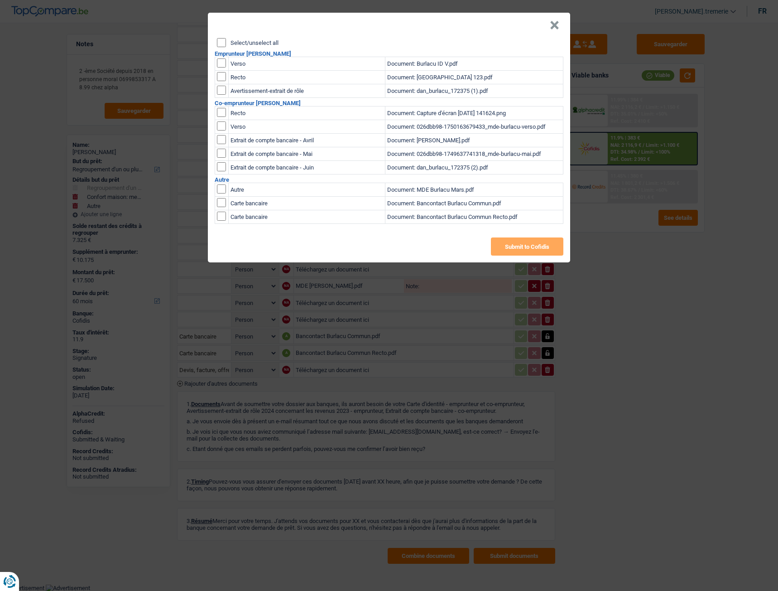
click at [222, 44] on input "Select/unselect all" at bounding box center [221, 42] width 9 height 9
checkbox input "true"
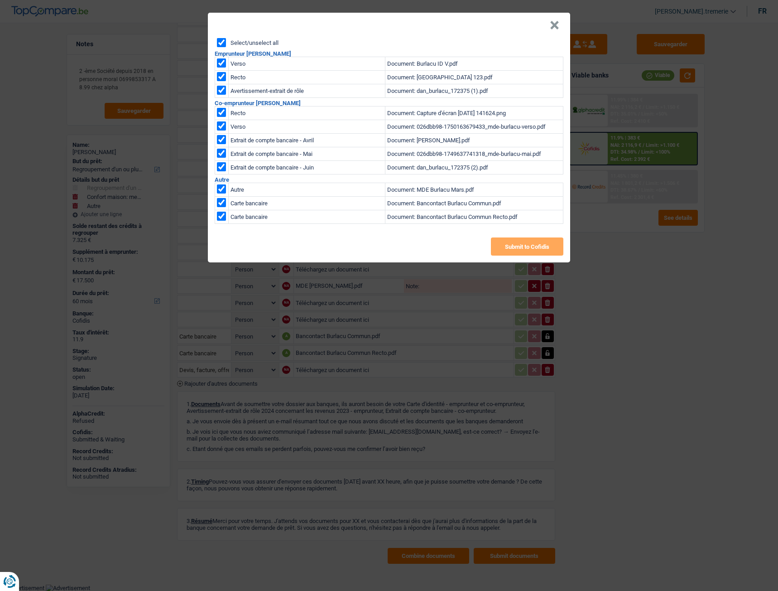
checkbox input "true"
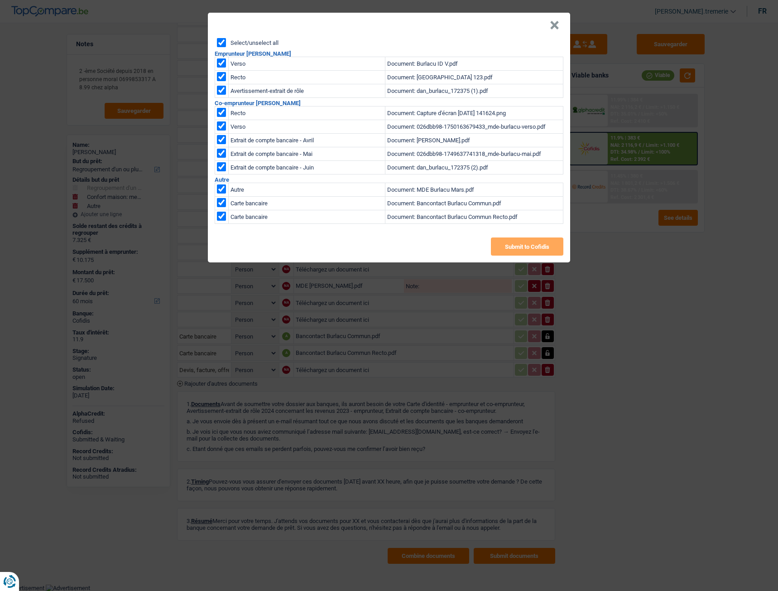
checkbox input "true"
click at [222, 188] on input "checkbox" at bounding box center [221, 188] width 9 height 9
checkbox input "false"
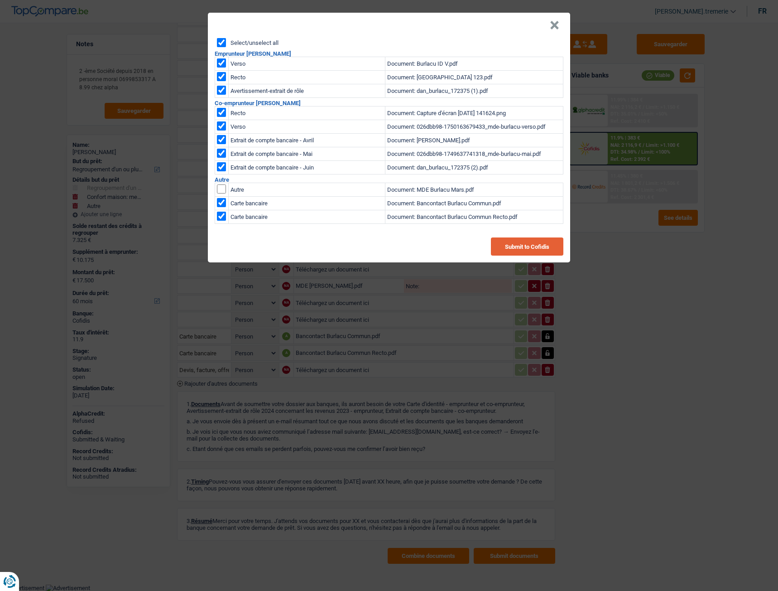
click at [508, 245] on button "Submit to Cofidis" at bounding box center [527, 246] width 73 height 18
click at [525, 248] on button "Submit to Cofidis" at bounding box center [527, 246] width 73 height 18
click at [559, 24] on button "×" at bounding box center [555, 25] width 10 height 9
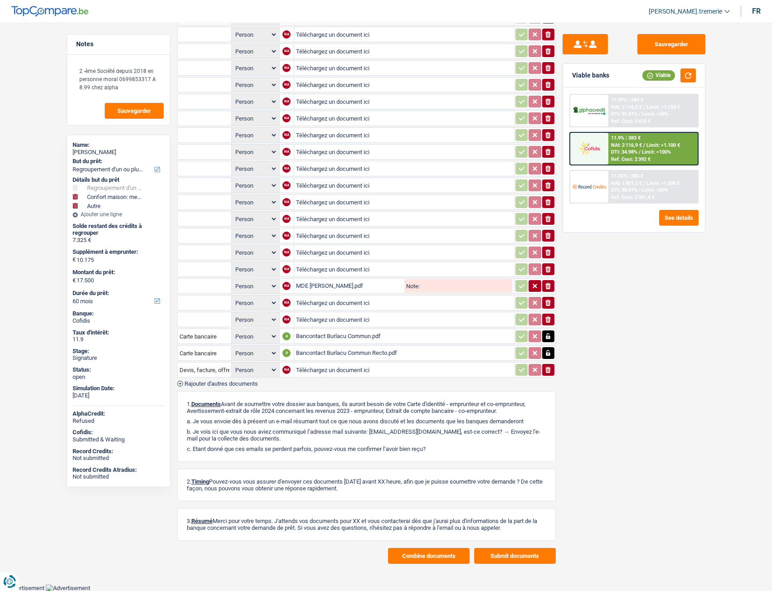
click at [419, 556] on button "Combine documents" at bounding box center [429, 556] width 82 height 16
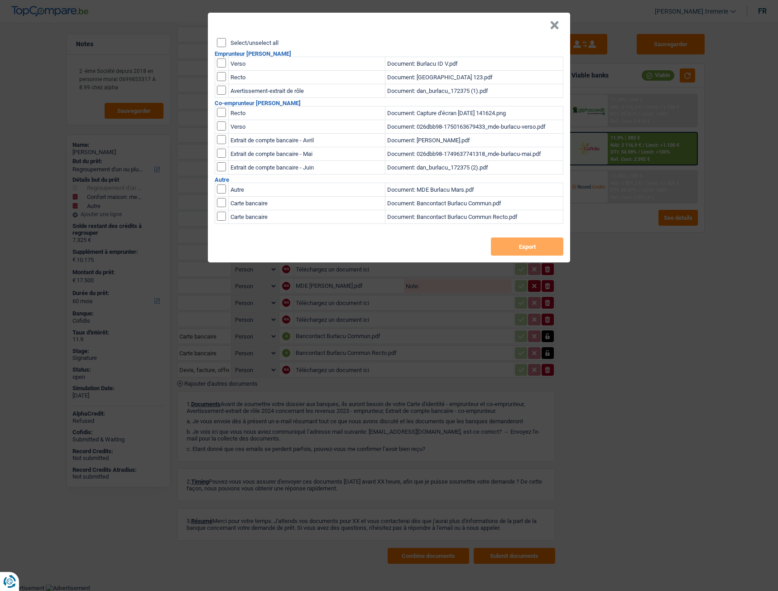
click at [222, 42] on input "Select/unselect all" at bounding box center [221, 42] width 9 height 9
checkbox input "true"
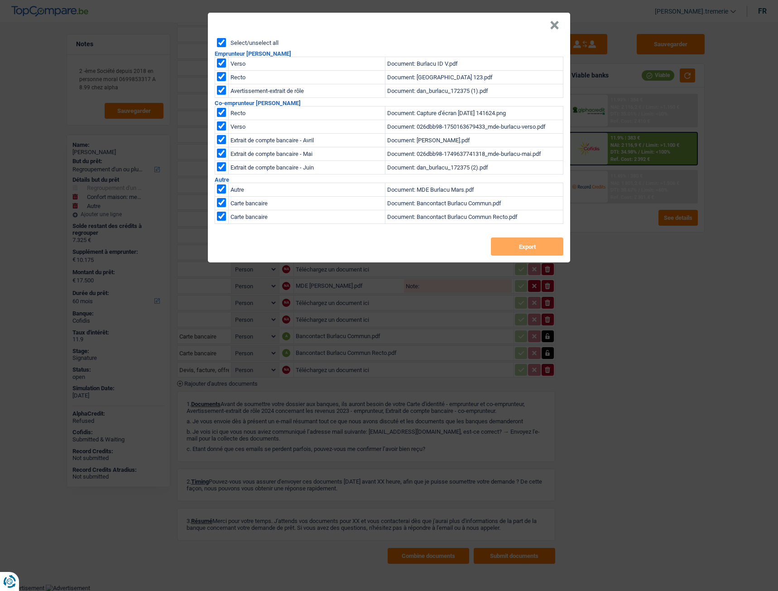
checkbox input "true"
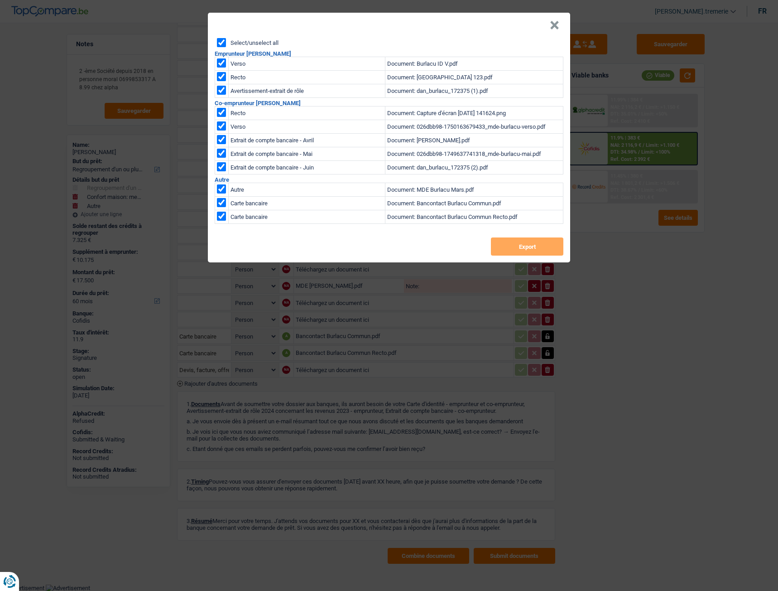
checkbox input "true"
click at [221, 187] on input "checkbox" at bounding box center [221, 188] width 9 height 9
checkbox input "false"
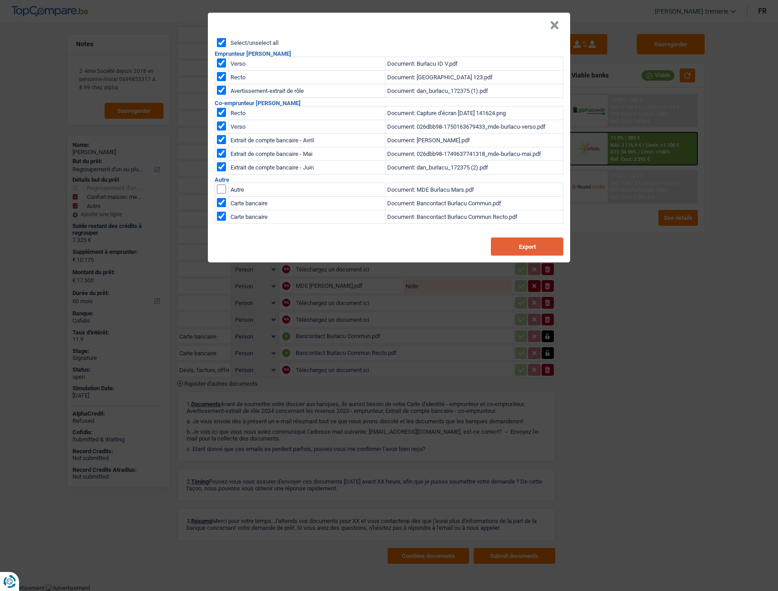
click at [527, 252] on button "Export" at bounding box center [527, 246] width 73 height 18
click at [557, 26] on button "×" at bounding box center [555, 25] width 10 height 9
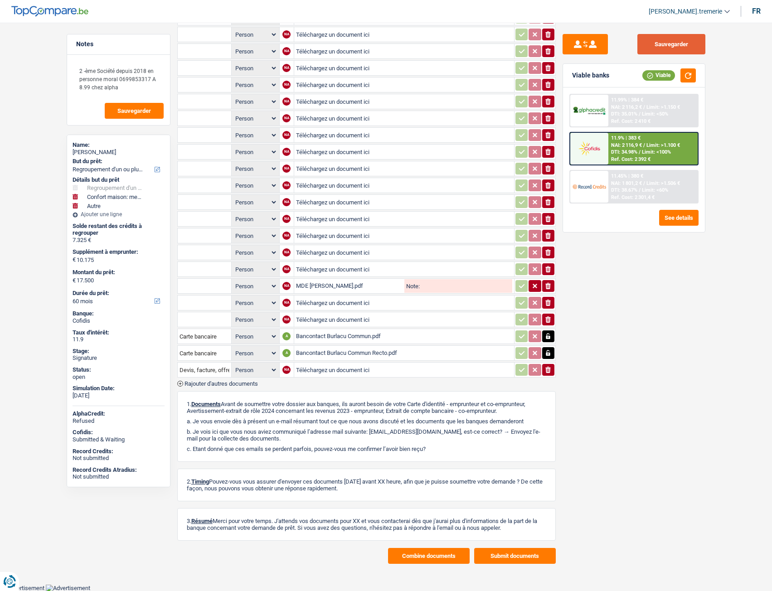
click at [670, 41] on button "Sauvegarder" at bounding box center [671, 44] width 68 height 20
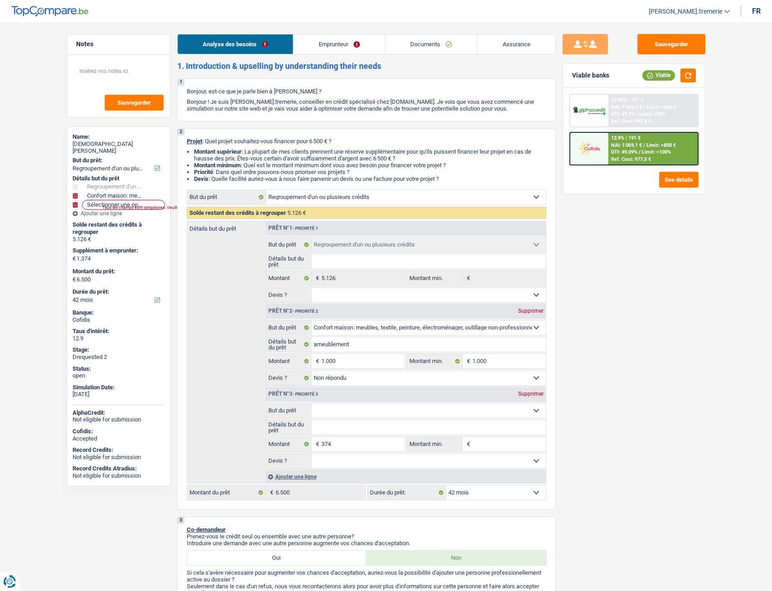
select select "refinancing"
select select "household"
select select "42"
select select "refinancing"
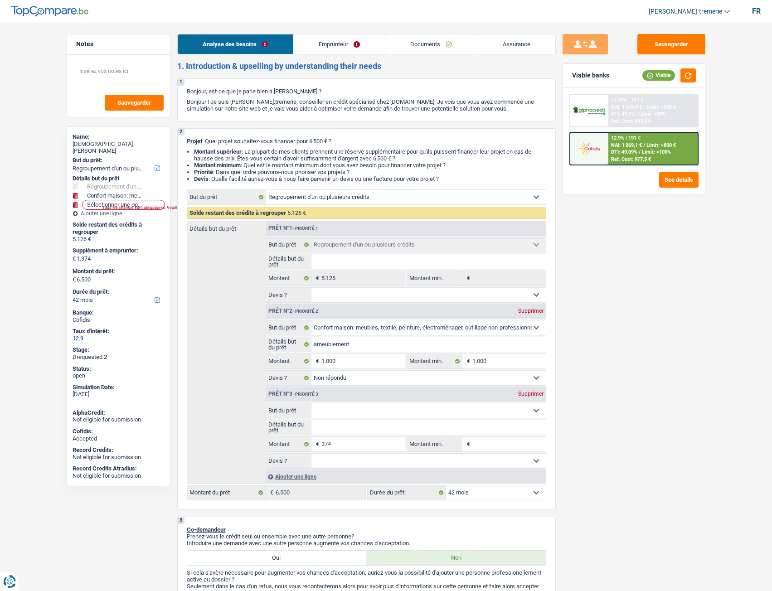
select select "refinancing"
select select "household"
select select "not_answered"
select select "42"
select select "worker"
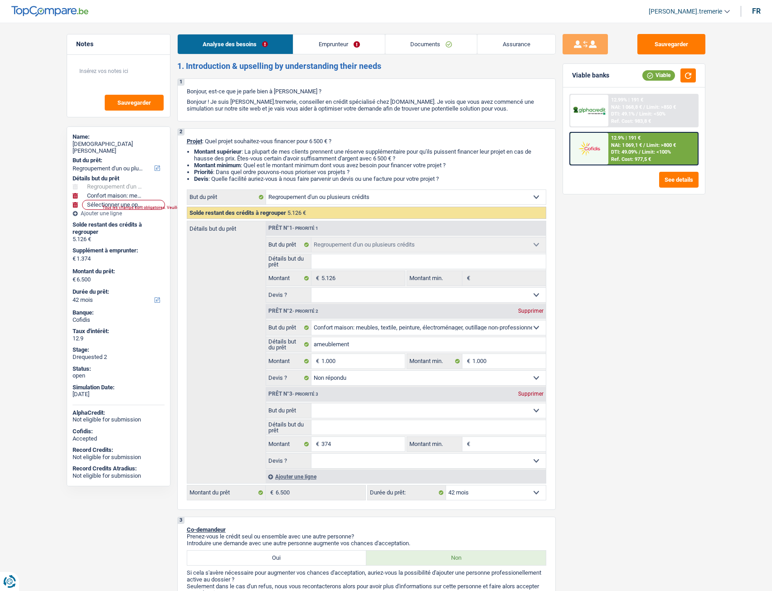
select select "netSalary"
select select "rents"
select select "personalLoan"
select select "familyEvent"
select select "36"
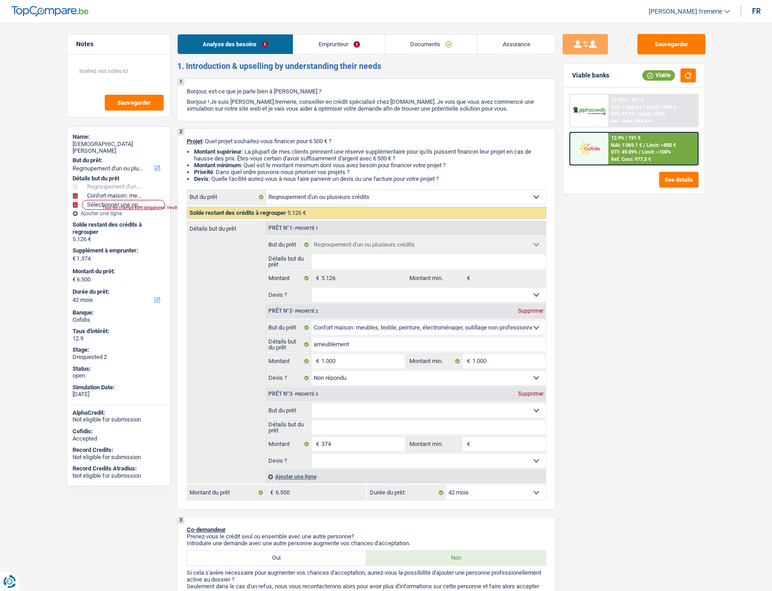
select select "cardOrCredit"
select select "refinancing"
select select "household"
select select "not_answered"
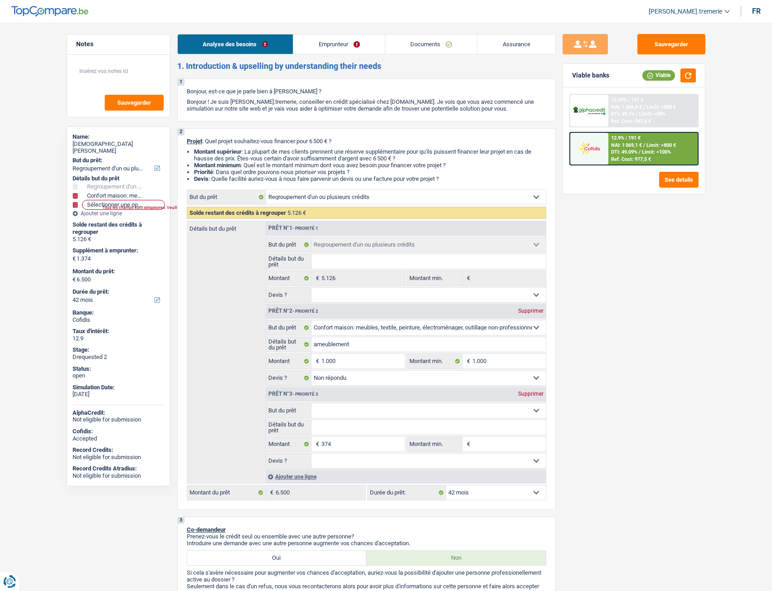
select select "42"
select select "32"
select select "single"
click at [344, 42] on link "Emprunteur" at bounding box center [339, 43] width 92 height 19
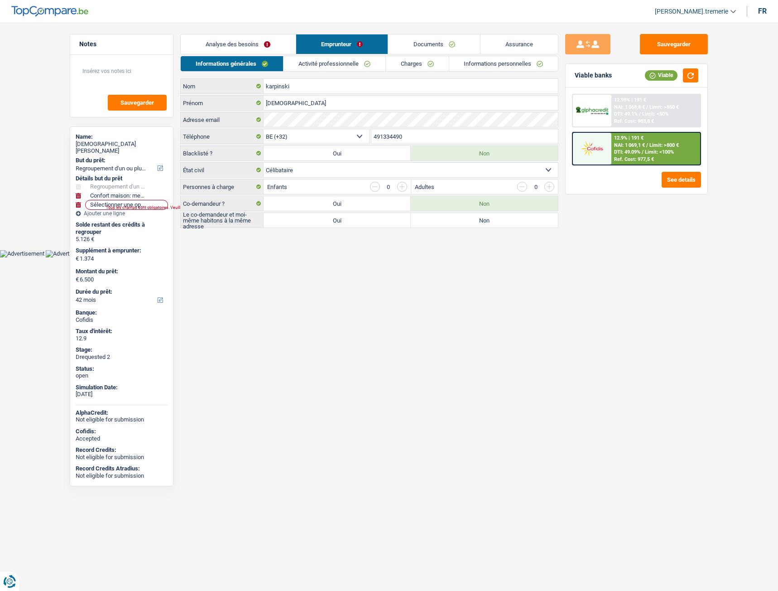
click at [247, 48] on link "Analyse des besoins" at bounding box center [238, 43] width 115 height 19
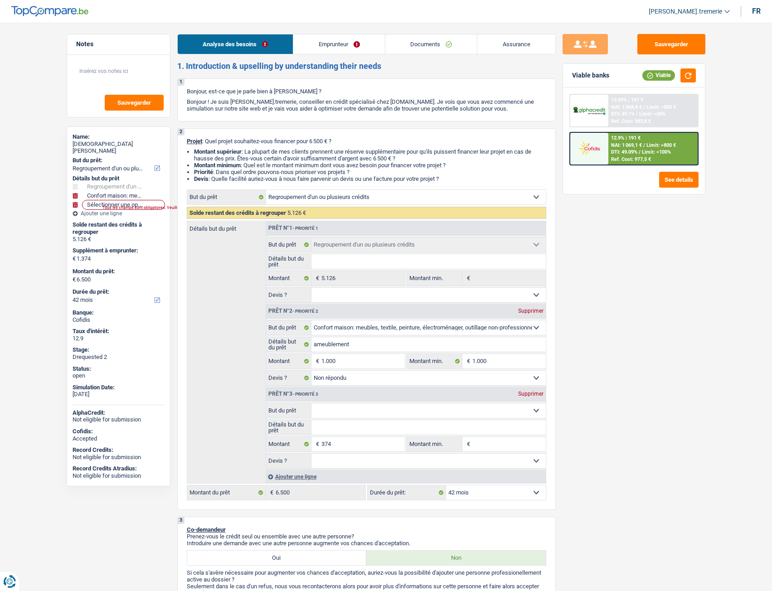
click at [350, 47] on link "Emprunteur" at bounding box center [339, 43] width 92 height 19
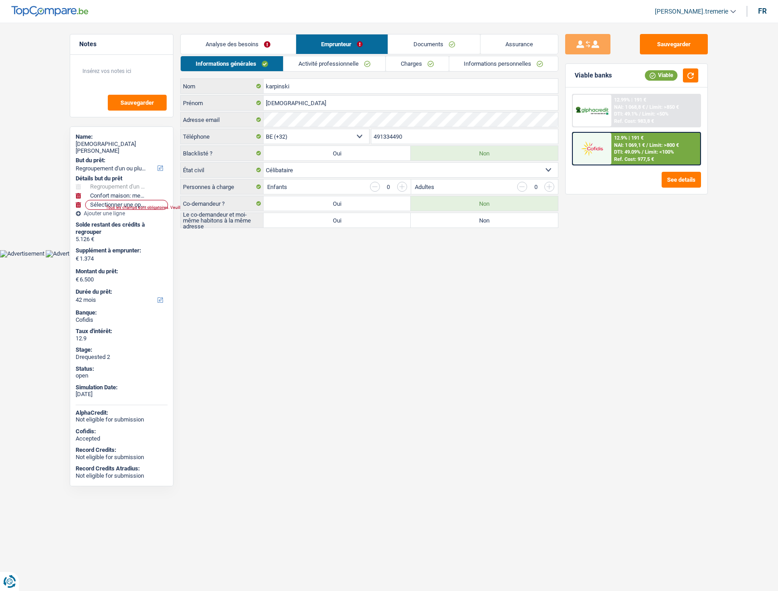
click at [395, 65] on link "Charges" at bounding box center [417, 63] width 63 height 15
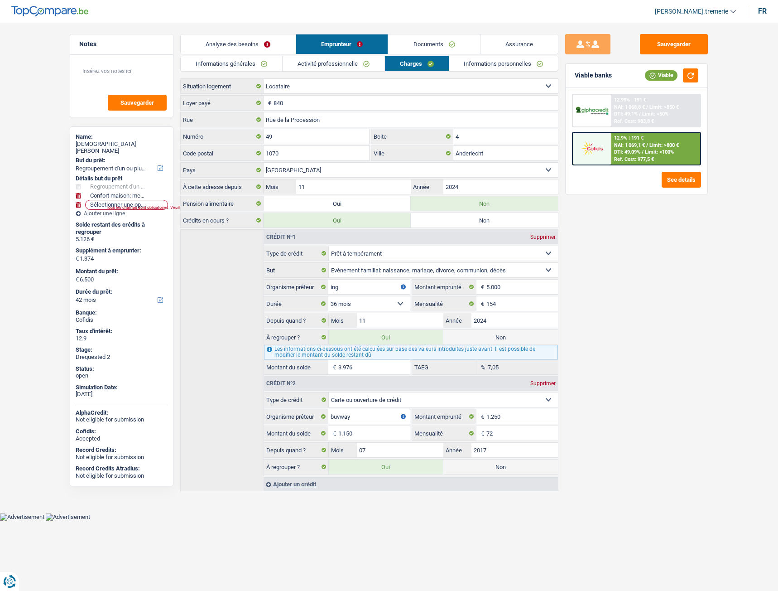
click at [440, 44] on link "Documents" at bounding box center [434, 43] width 92 height 19
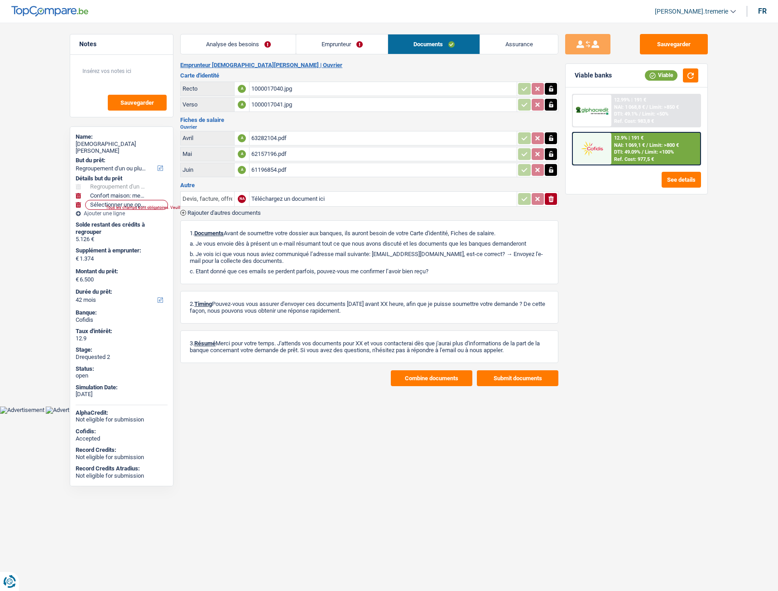
click at [205, 199] on input "Devis, facture, offre, bon de commande" at bounding box center [208, 199] width 50 height 15
click at [218, 226] on li "Carte bancaire" at bounding box center [261, 227] width 152 height 11
type input "Carte bancaire"
click at [295, 198] on input "Téléchargez un document ici" at bounding box center [383, 199] width 264 height 14
type input "C:\fakepath\cb [DEMOGRAPHIC_DATA]jpg"
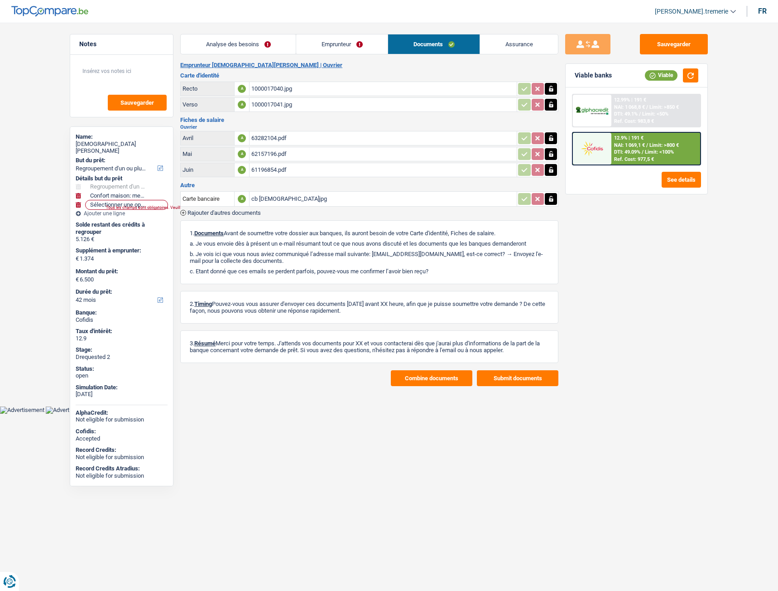
click at [217, 211] on span "Rajouter d'autres documents" at bounding box center [224, 213] width 73 height 6
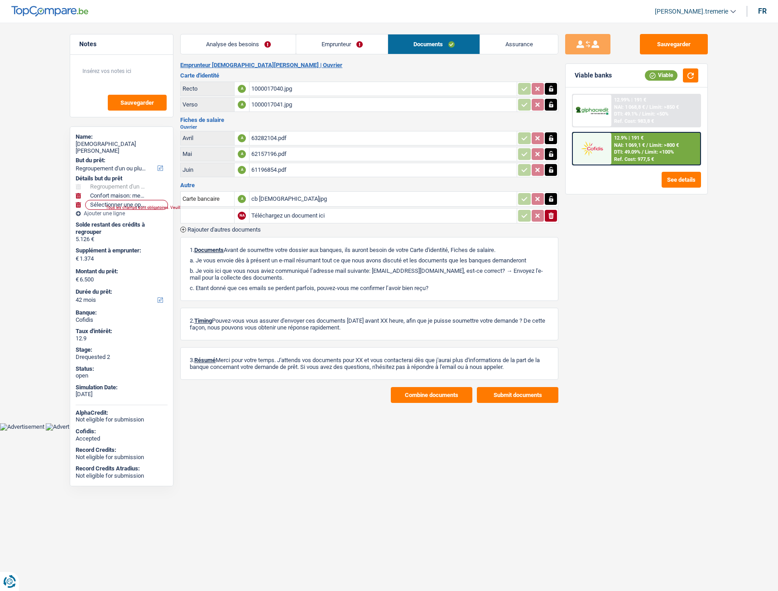
click at [210, 217] on input "text" at bounding box center [208, 215] width 50 height 15
click at [209, 228] on li "Carte bancaire" at bounding box center [231, 233] width 93 height 11
type input "Carte bancaire"
click at [285, 215] on input "Téléchargez un document ici" at bounding box center [383, 216] width 264 height 14
type input "C:\fakepath\cb christian 2.jpg"
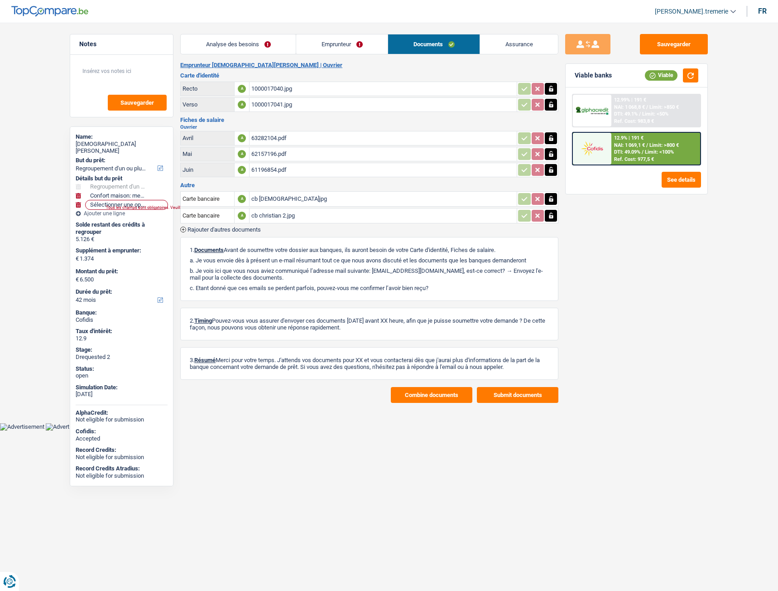
click at [213, 229] on span "Rajouter d'autres documents" at bounding box center [224, 230] width 73 height 6
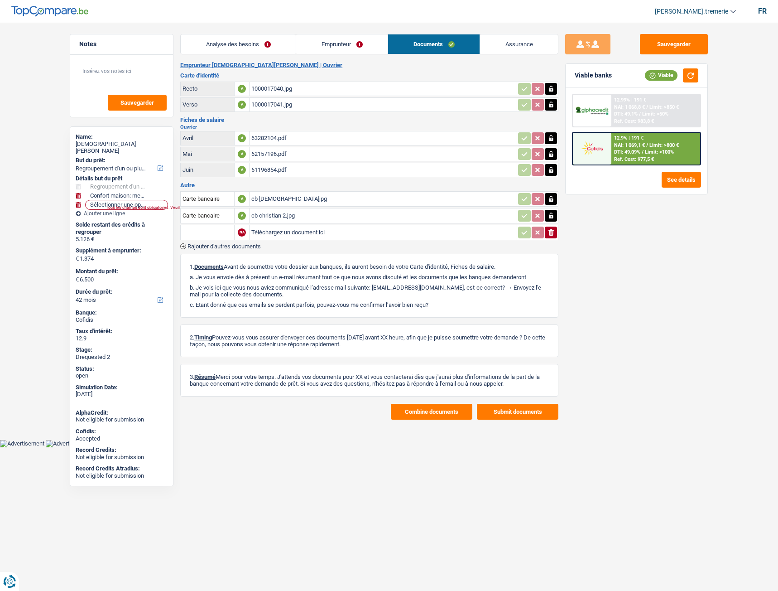
click at [213, 230] on input "text" at bounding box center [208, 232] width 50 height 15
click at [223, 262] on li "Relevé de compte de la carte de crédit" at bounding box center [238, 261] width 106 height 11
type input "Relevé de compte de la carte de crédit"
click at [289, 238] on input "Téléchargez un document ici" at bounding box center [383, 233] width 264 height 14
type input "C:\fakepath\buyway christian.pdf"
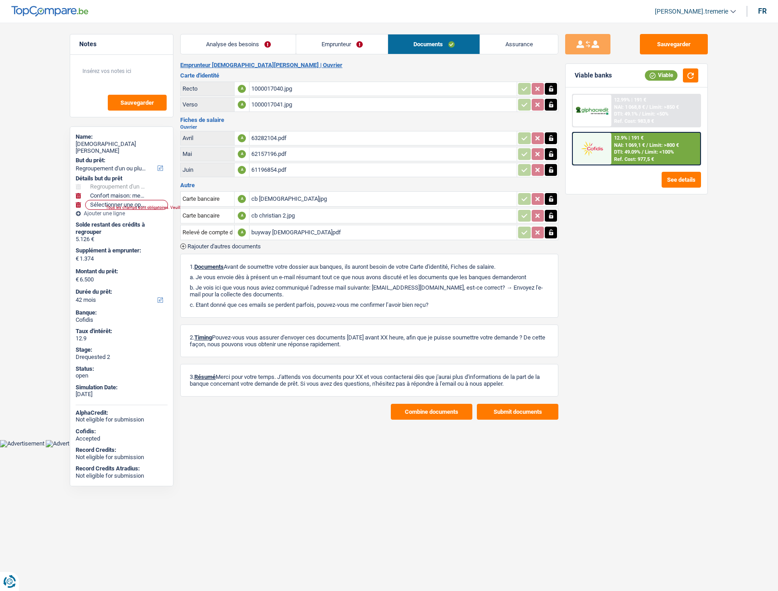
click at [208, 242] on div "Carte bancaire A cb christian.jpg Carte bancaire A cb christian 2.jpg Relevé de…" at bounding box center [369, 219] width 378 height 59
click at [208, 248] on span "Rajouter d'autres documents" at bounding box center [224, 246] width 73 height 6
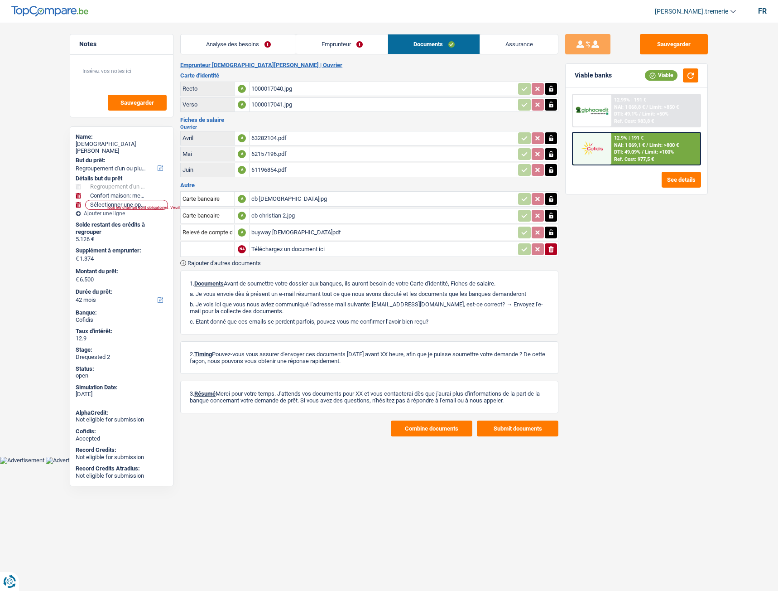
click at [204, 248] on input "text" at bounding box center [208, 249] width 50 height 15
click at [226, 266] on li "Décompte de remboursement anticipé" at bounding box center [238, 266] width 107 height 11
type input "Décompte de remboursement anticipé"
click at [278, 249] on input "Téléchargez un document ici" at bounding box center [383, 249] width 264 height 14
type input "C:\fakepath\ing christian.pdf"
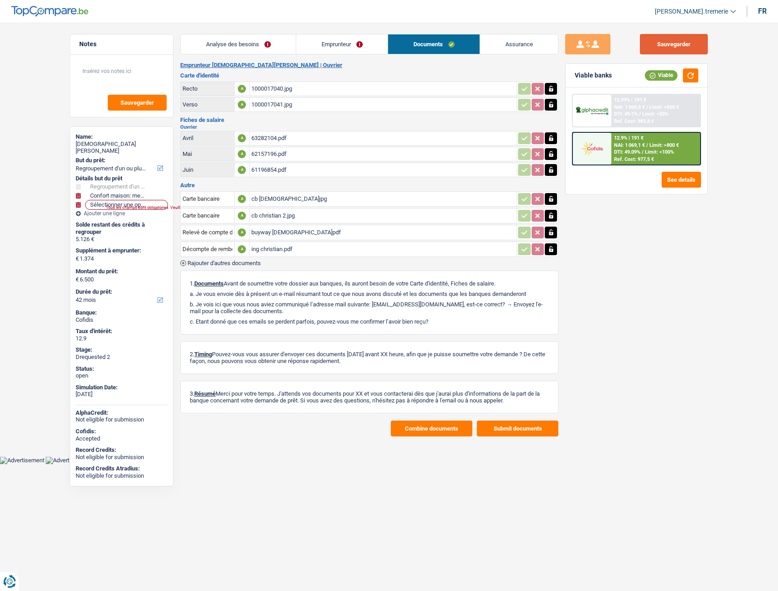
click at [677, 50] on button "Sauvegarder" at bounding box center [674, 44] width 68 height 20
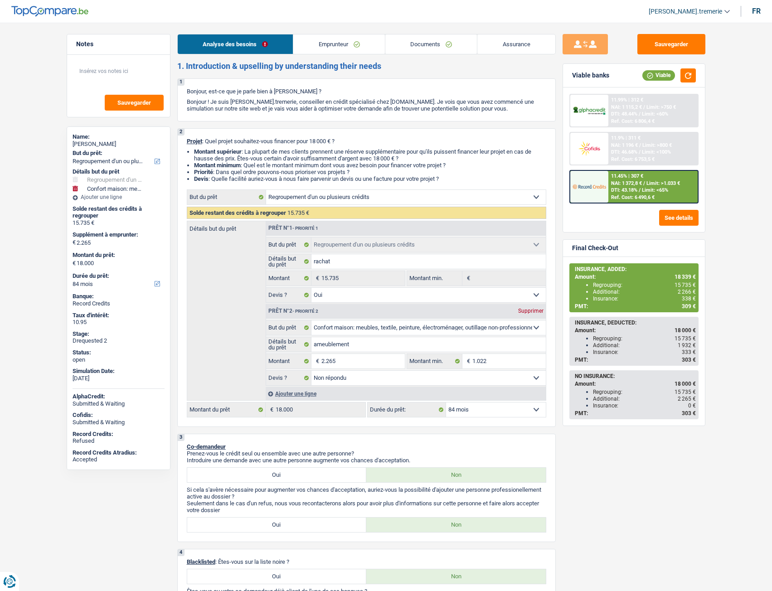
select select "refinancing"
select select "household"
select select "84"
select select "refinancing"
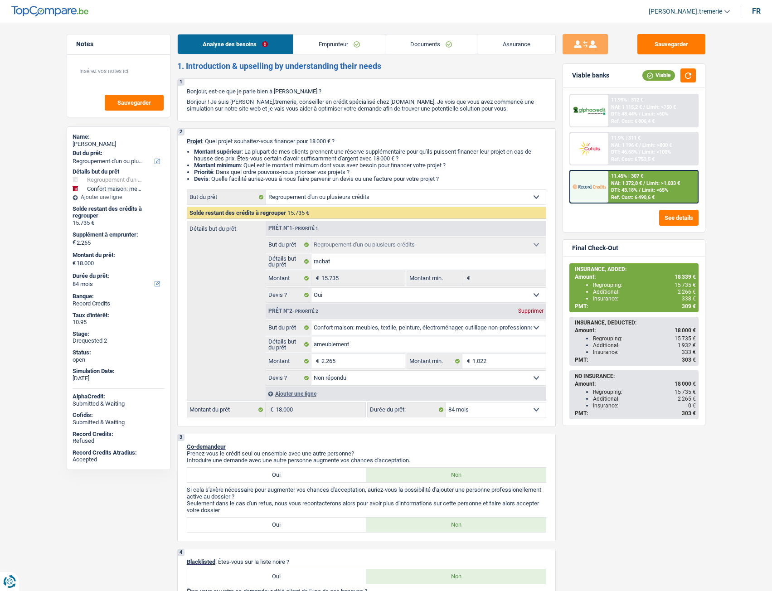
select select "refinancing"
select select "yes"
select select "household"
select select "not_answered"
select select "84"
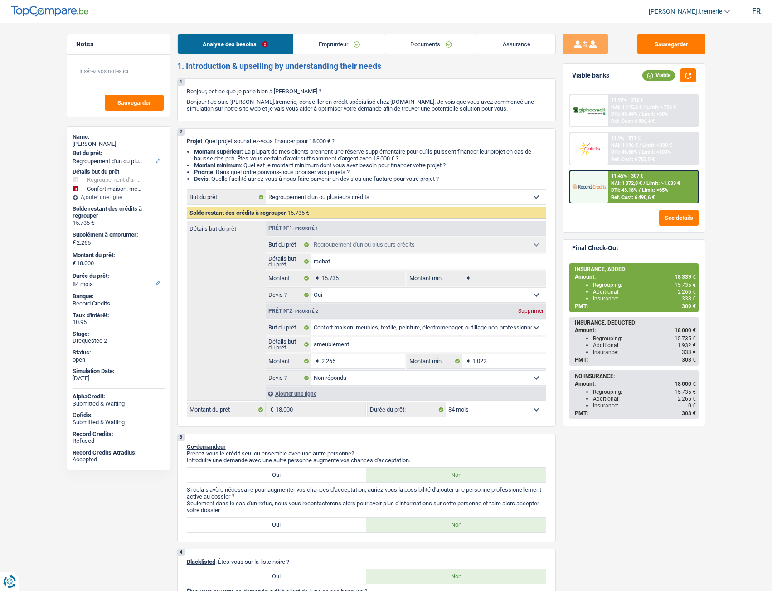
select select "publicEmployee"
select select "netSalary"
select select "mealVouchers"
select select "rents"
select select "creditConsolidation"
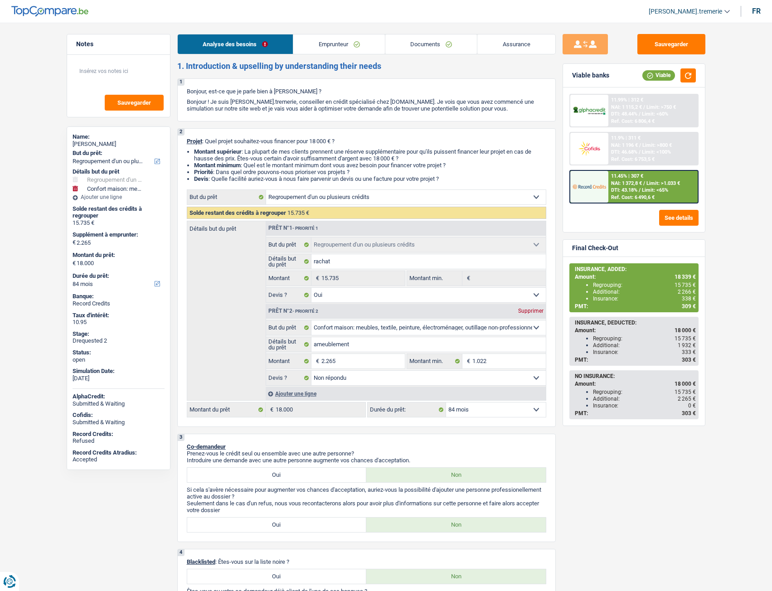
select select "84"
select select "cardOrCredit"
select select "refinancing"
select select "yes"
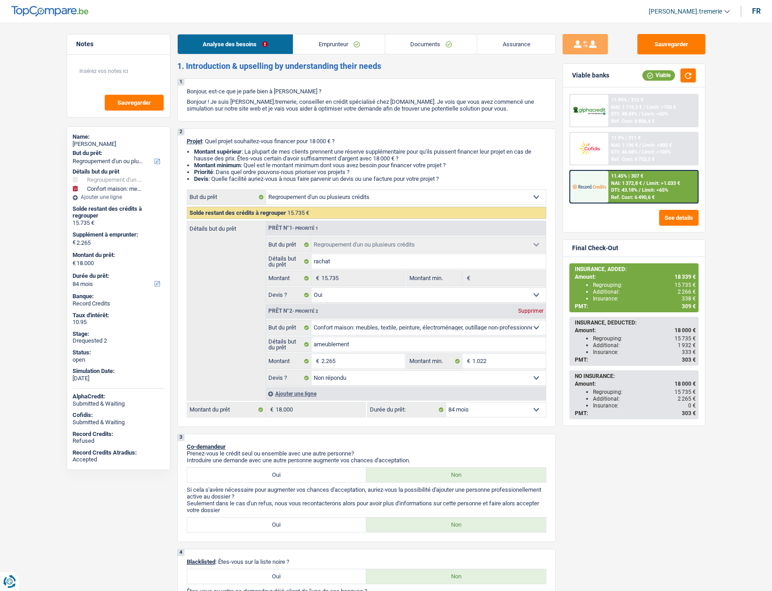
select select "household"
select select "not_answered"
select select "84"
click at [509, 44] on link "Assurance" at bounding box center [516, 43] width 78 height 19
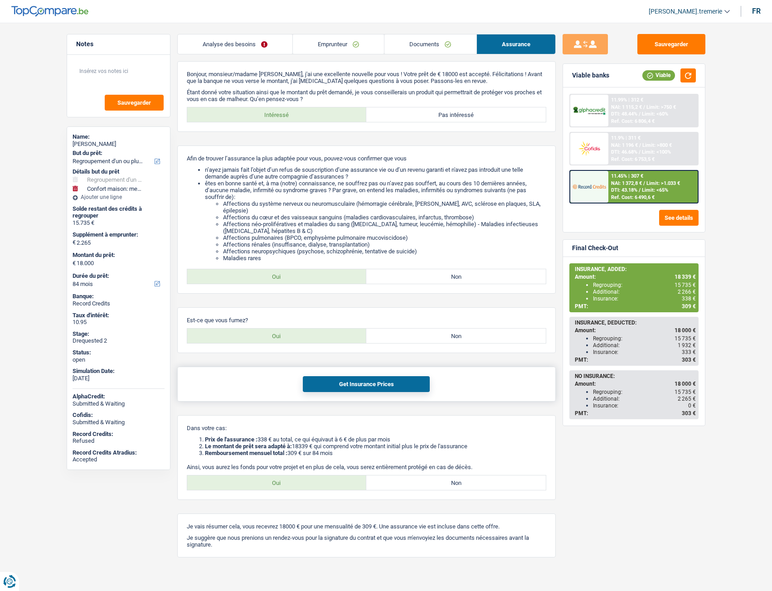
scroll to position [7, 0]
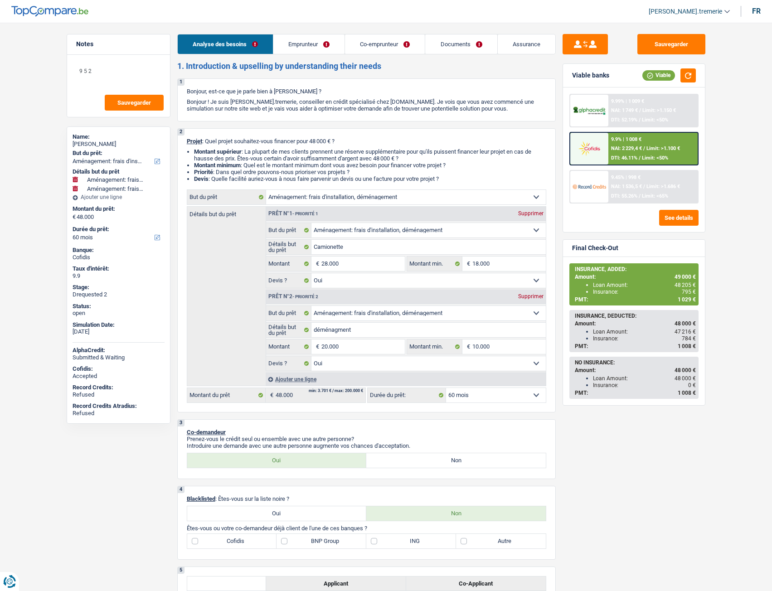
select select "movingOrInstallation"
select select "60"
select select "movingOrInstallation"
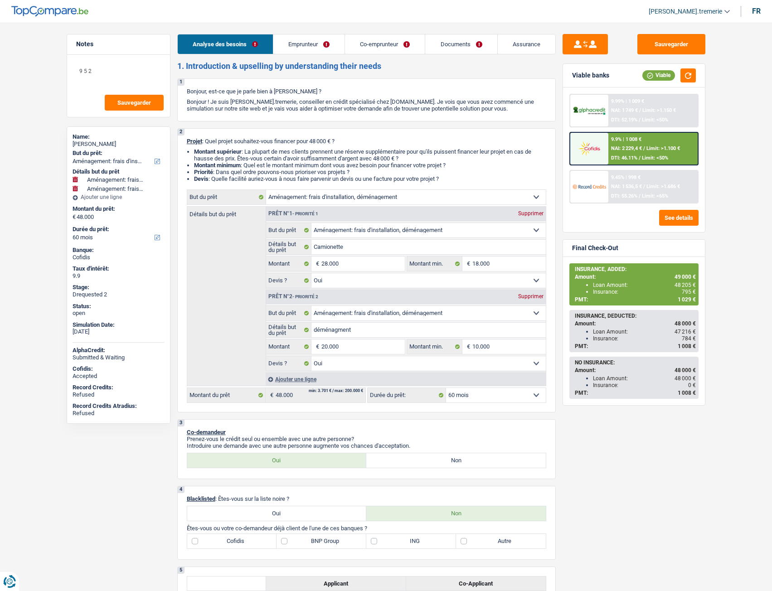
select select "movingOrInstallation"
select select "yes"
select select "movingOrInstallation"
select select "yes"
select select "60"
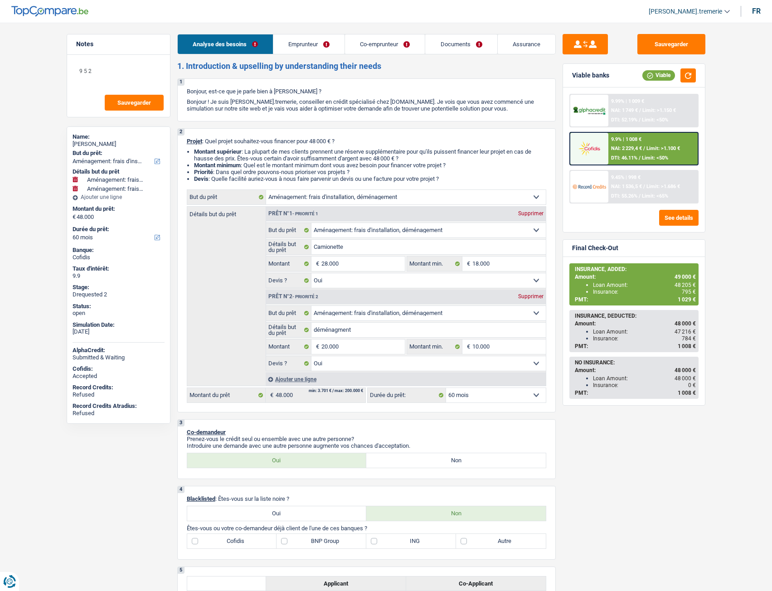
select select "worker"
select select "housewife"
select select "netSalary"
select select "familyAllowances"
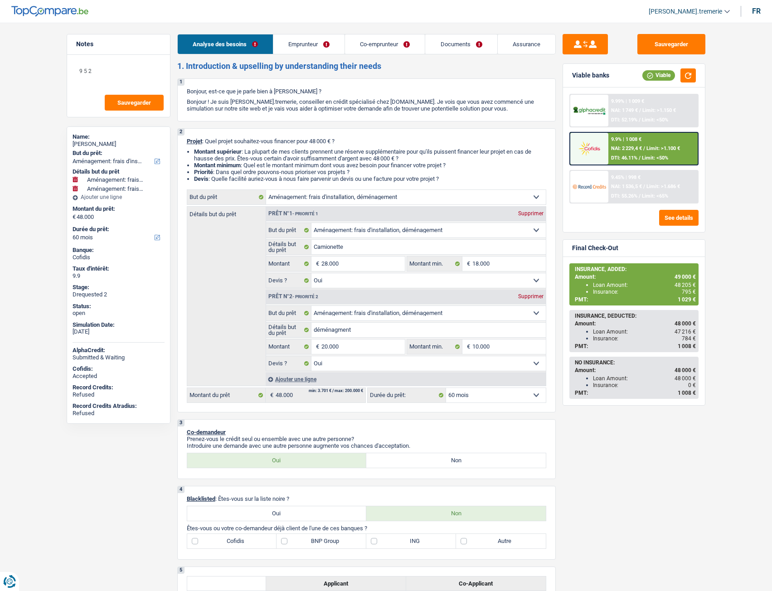
select select "rents"
select select "carLoan"
select select "72"
select select "movingOrInstallation"
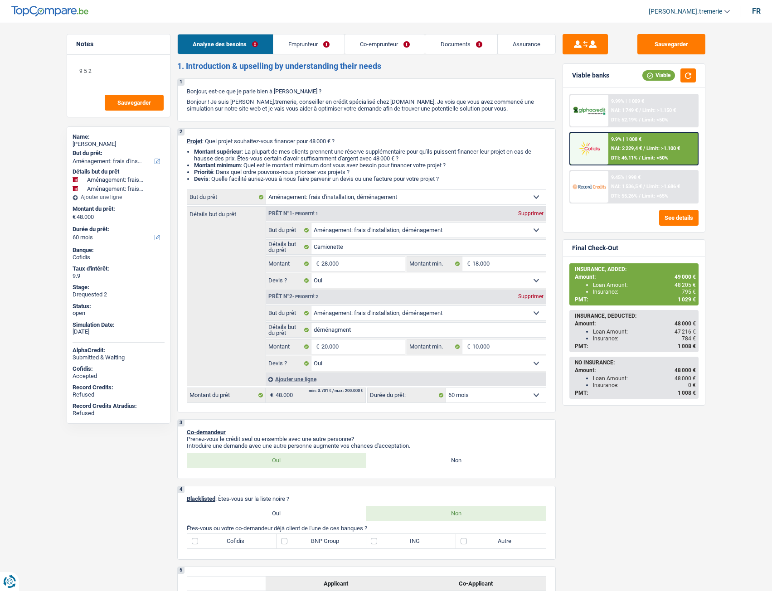
select select "yes"
select select "movingOrInstallation"
select select "yes"
select select "60"
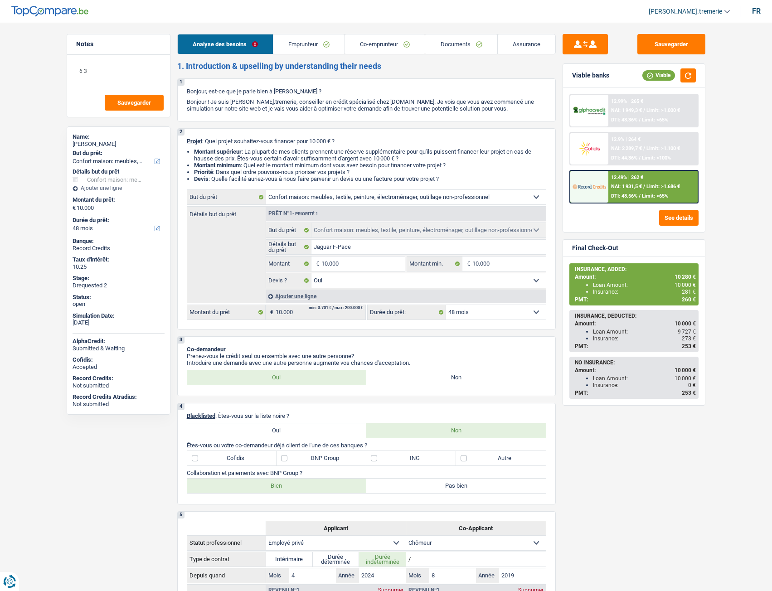
select select "household"
select select "48"
select select "household"
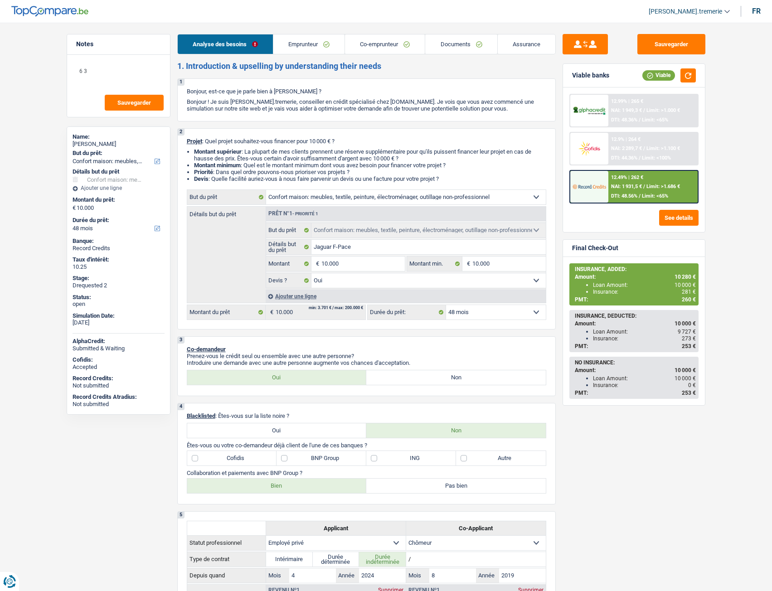
select select "yes"
select select "48"
select select "privateEmployee"
select select "unemployed"
select select "familyAllowances"
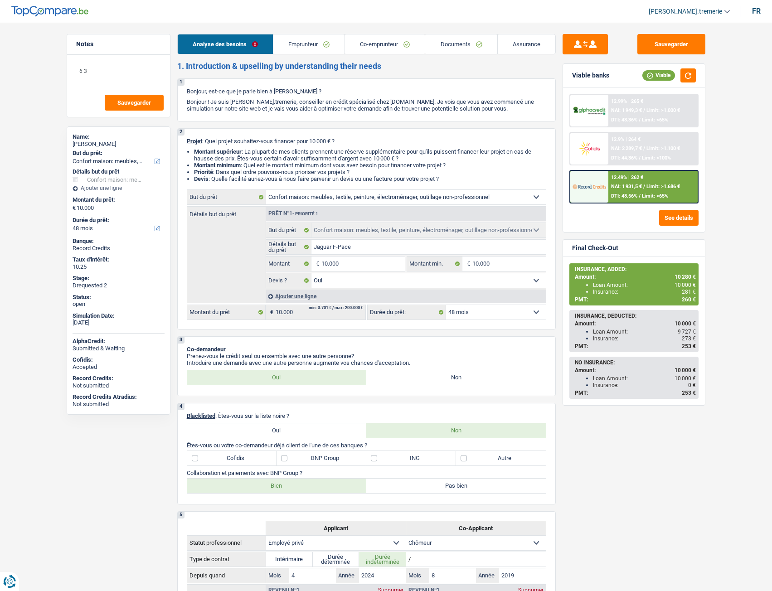
select select "netSalary"
select select "mealVouchers"
select select "unemployment"
select select "ownerWithMortgage"
select select "mortgage"
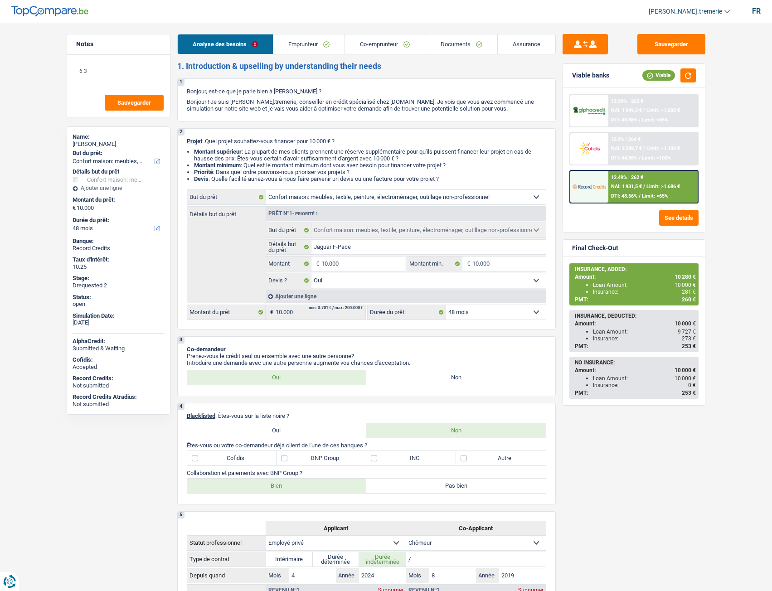
select select "240"
select select "renovationLoan"
select select "36"
select select "household"
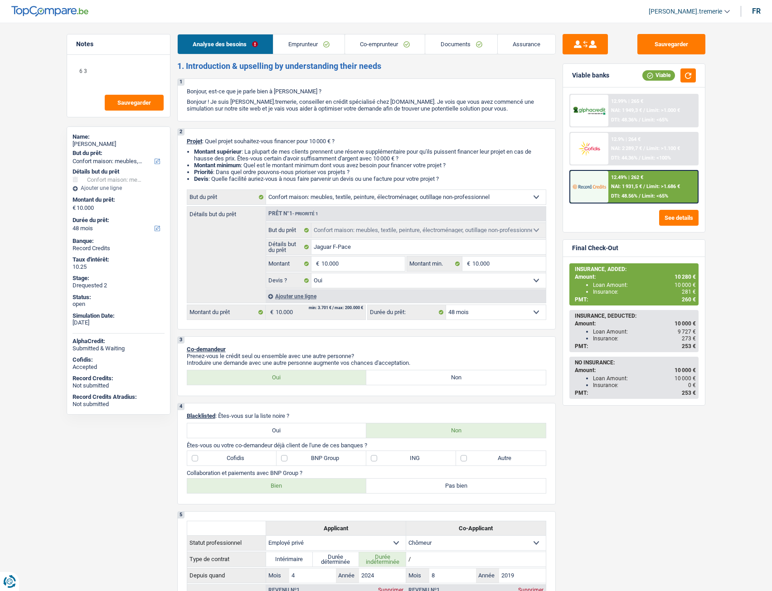
select select "yes"
select select "48"
click at [595, 186] on img at bounding box center [589, 186] width 34 height 17
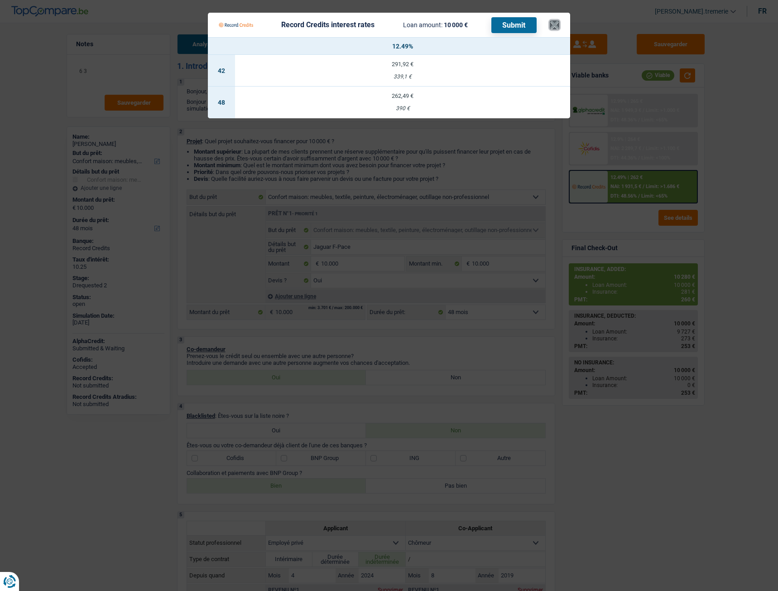
click at [555, 27] on button "×" at bounding box center [555, 24] width 10 height 9
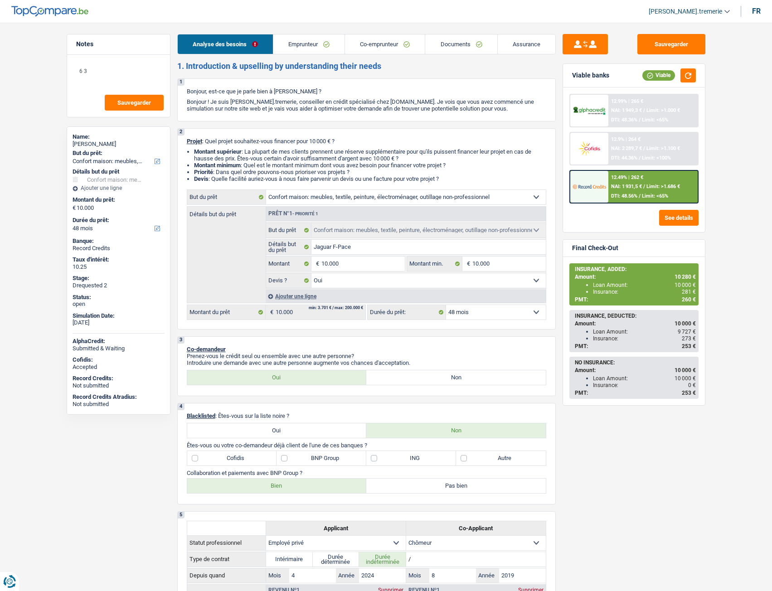
click at [389, 48] on link "Co-emprunteur" at bounding box center [385, 43] width 80 height 19
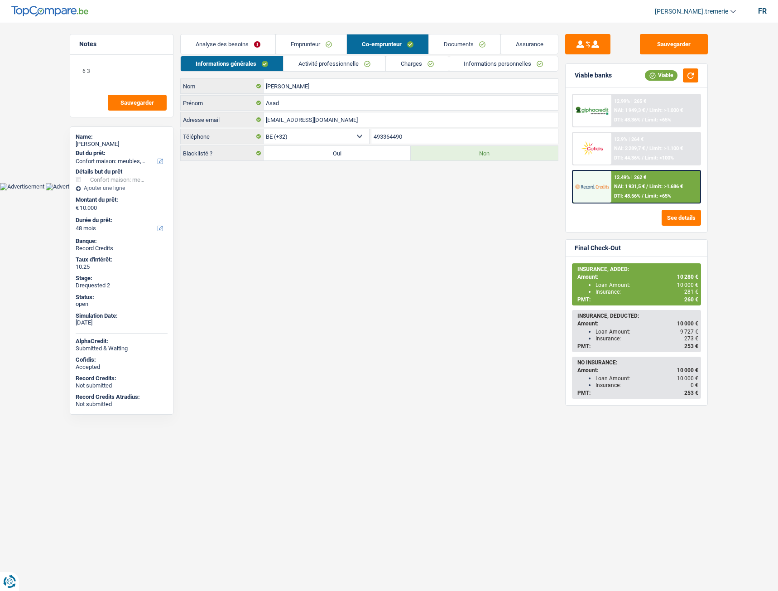
click at [317, 70] on link "Activité professionnelle" at bounding box center [335, 63] width 102 height 15
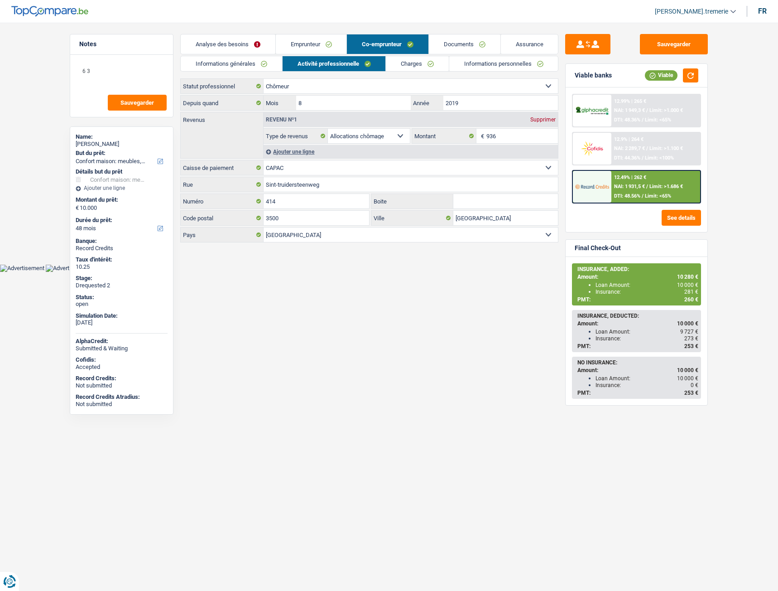
click at [461, 53] on link "Documents" at bounding box center [465, 43] width 72 height 19
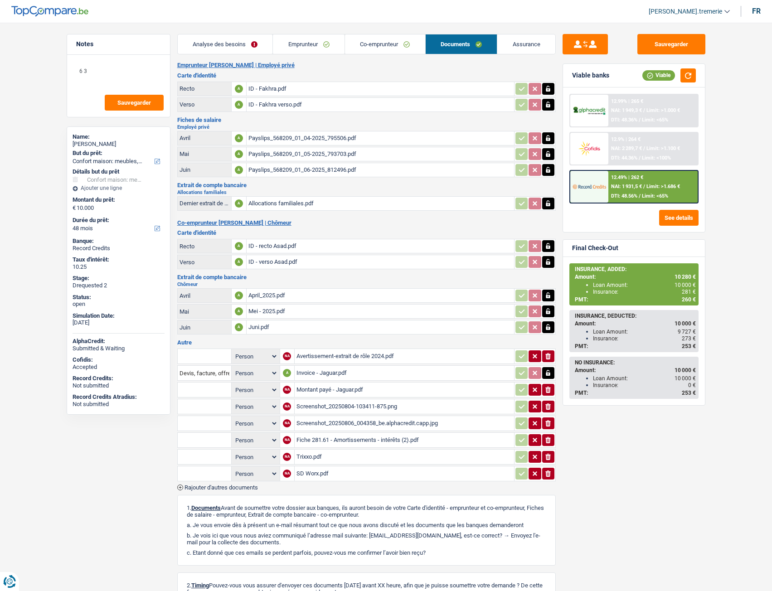
click at [259, 299] on div "April_2025.pdf" at bounding box center [380, 296] width 264 height 14
click at [322, 356] on div "Avertissement-extrait de rôle 2024.pdf" at bounding box center [404, 356] width 216 height 14
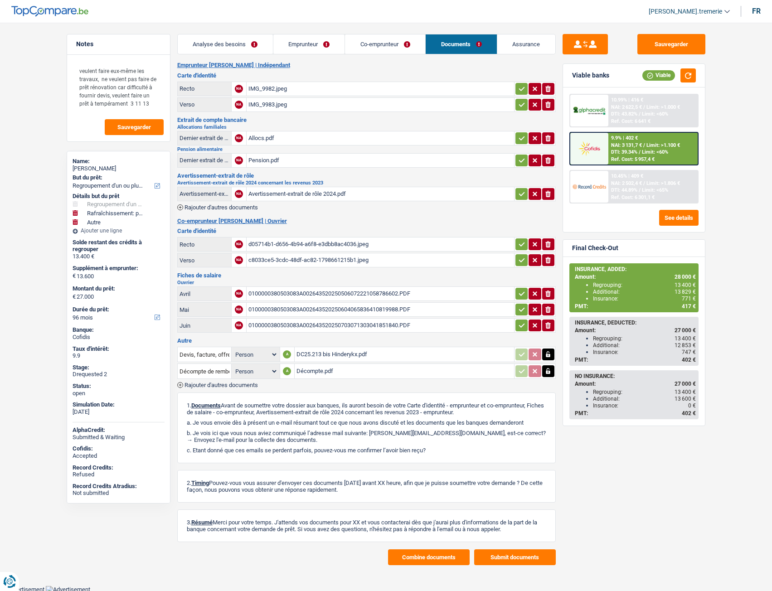
select select "refinancing"
select select "houseOrGarden"
select select "other"
select select "96"
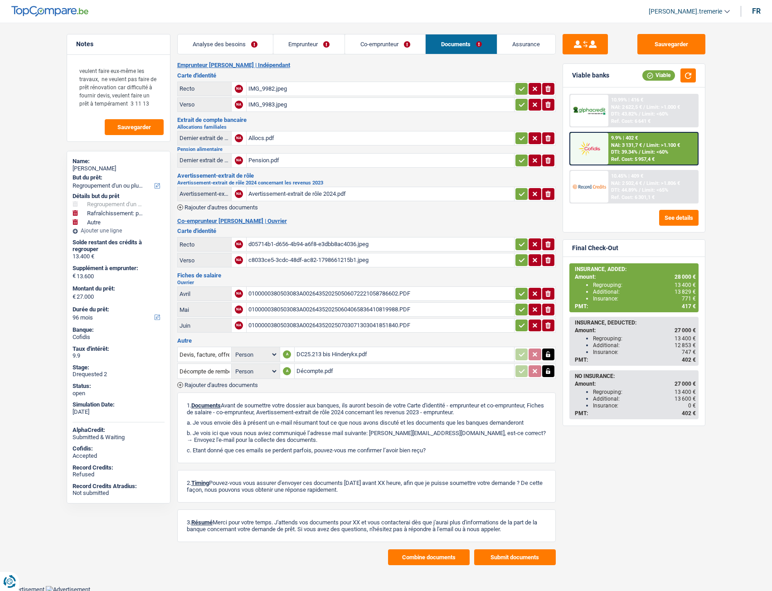
click at [315, 371] on div "Décompte.pdf" at bounding box center [404, 371] width 216 height 14
